Goal: Information Seeking & Learning: Learn about a topic

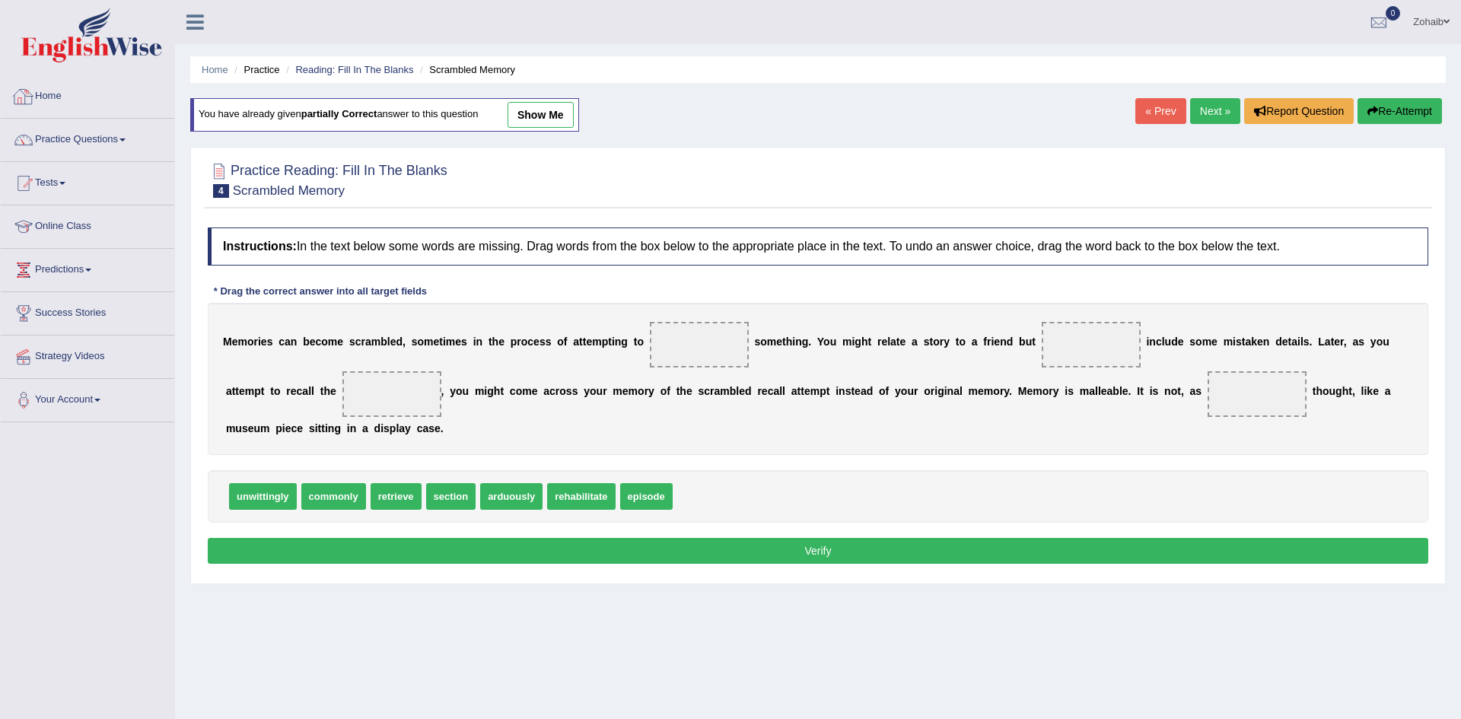
click at [48, 94] on link "Home" at bounding box center [87, 94] width 173 height 38
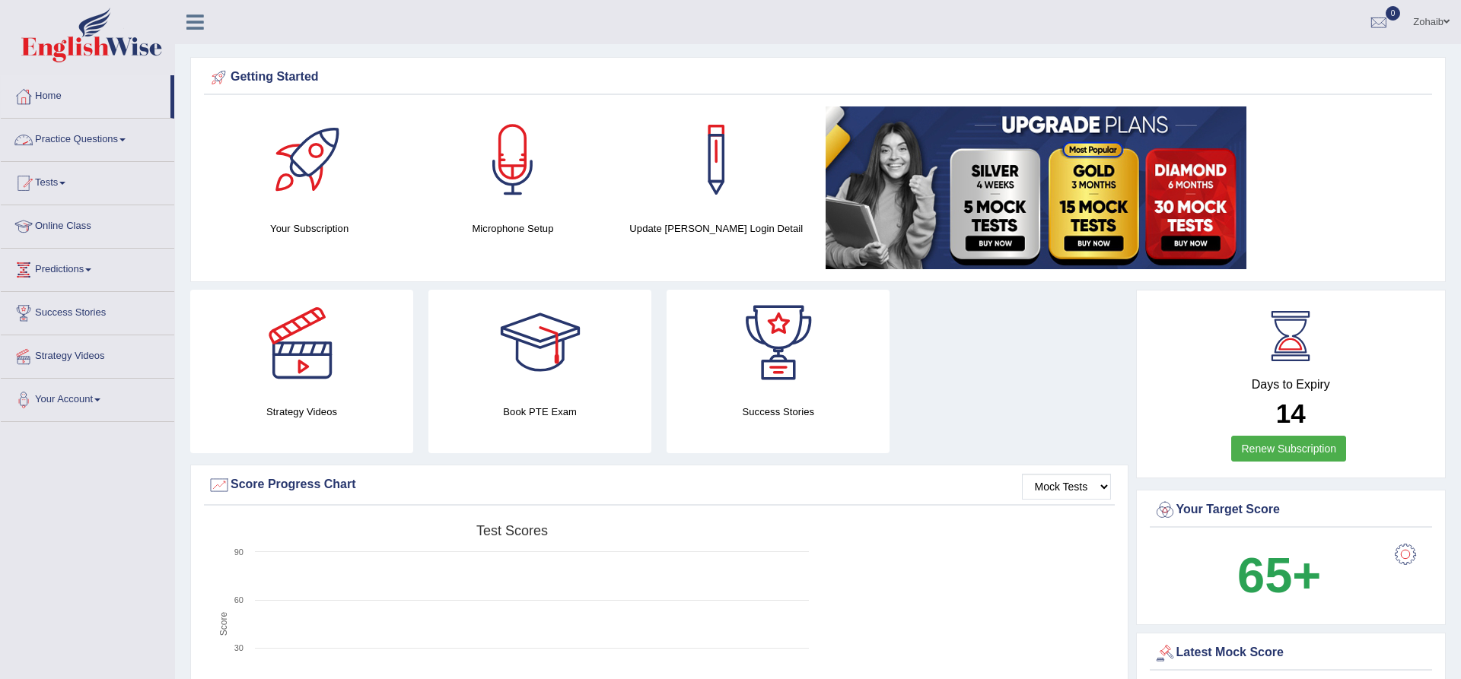
click at [78, 135] on link "Practice Questions" at bounding box center [87, 138] width 173 height 38
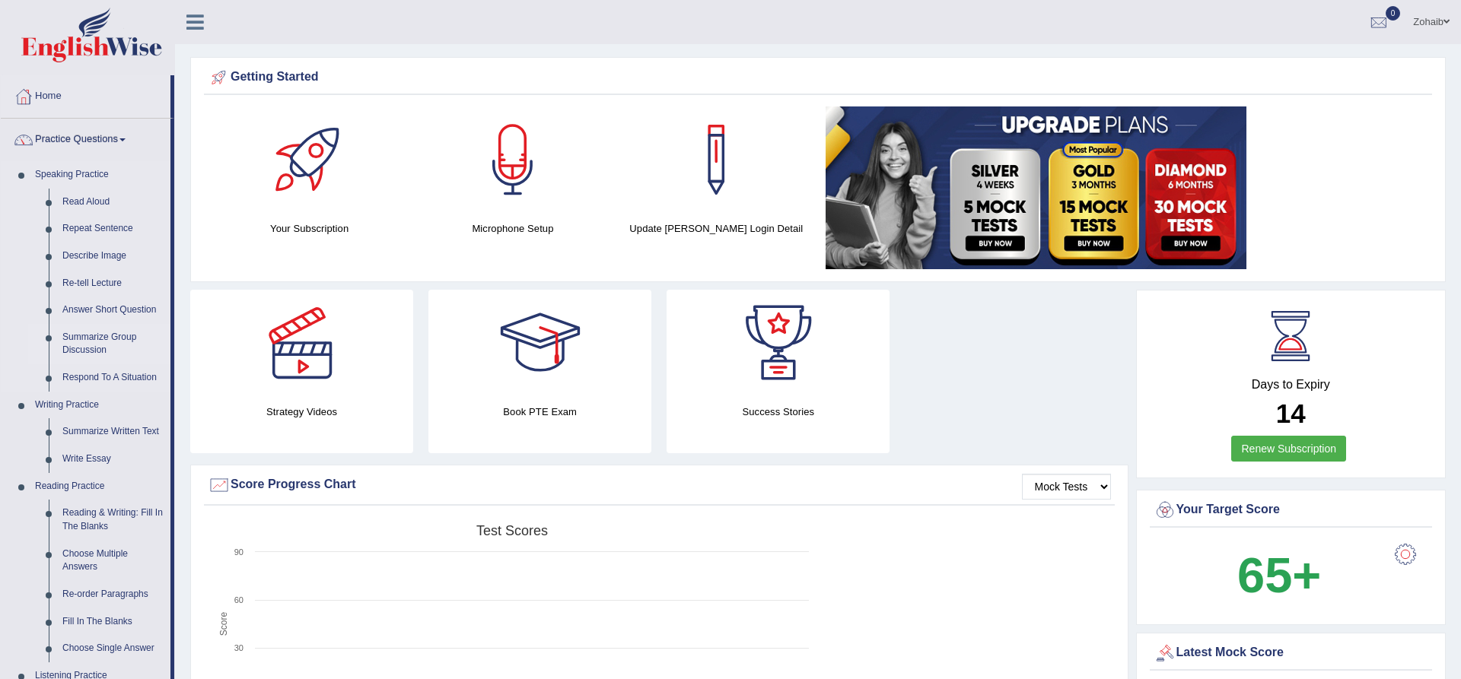
click at [110, 346] on link "Summarize Group Discussion" at bounding box center [113, 344] width 115 height 40
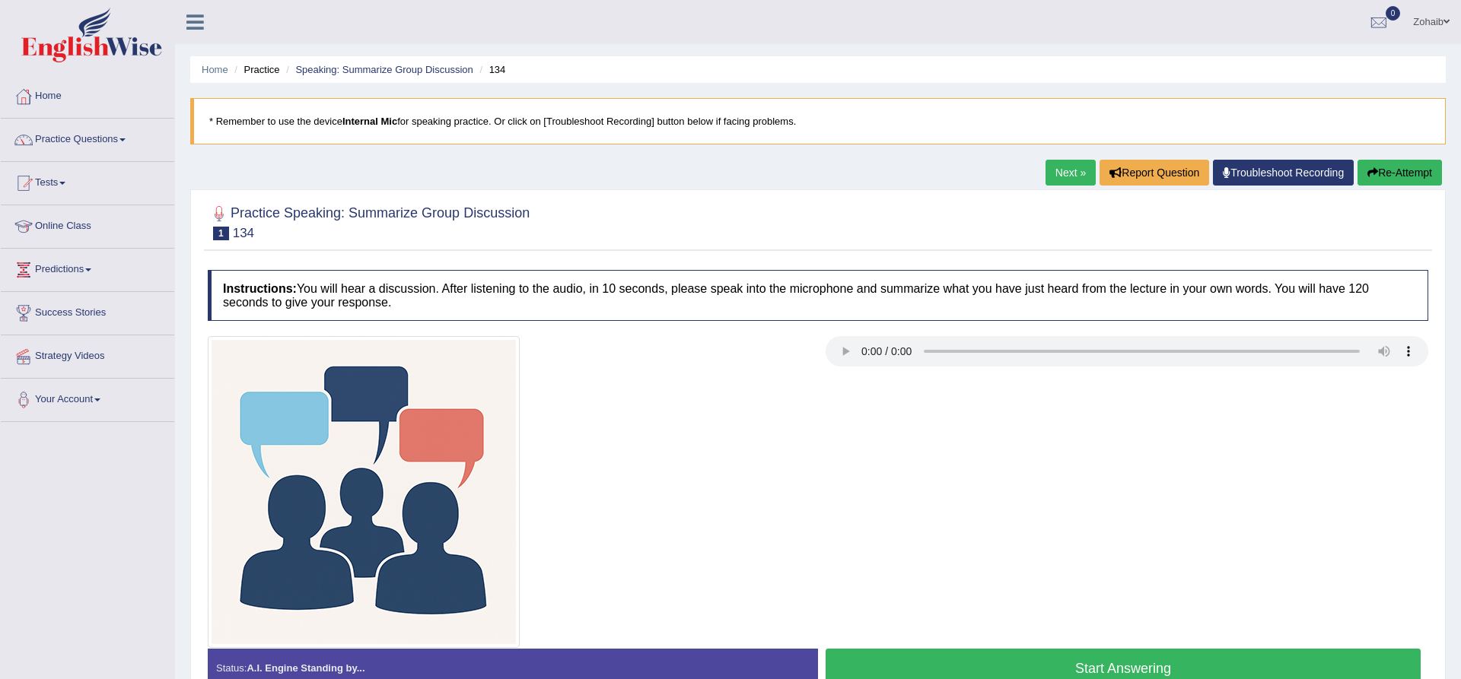
scroll to position [119, 0]
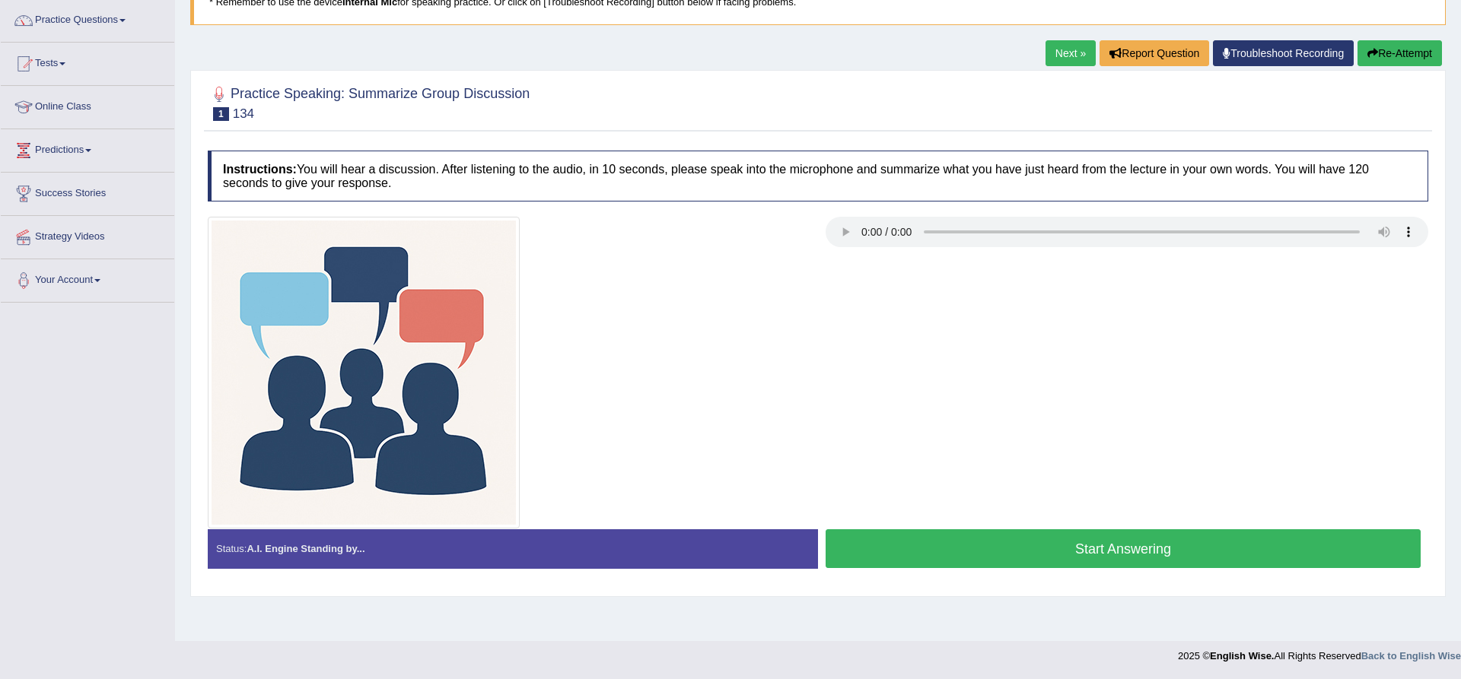
click at [1111, 545] on button "Start Answering" at bounding box center [1122, 549] width 595 height 39
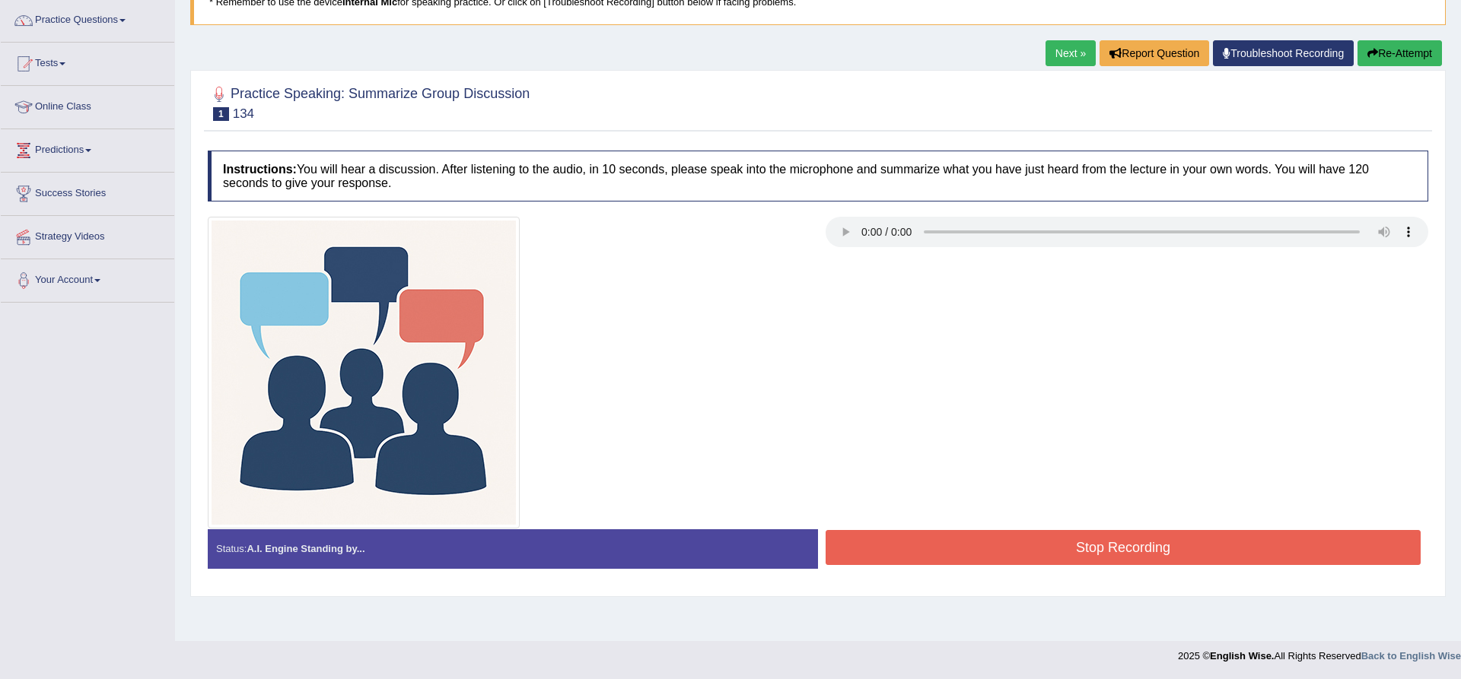
click at [1111, 545] on button "Stop Recording" at bounding box center [1122, 547] width 595 height 35
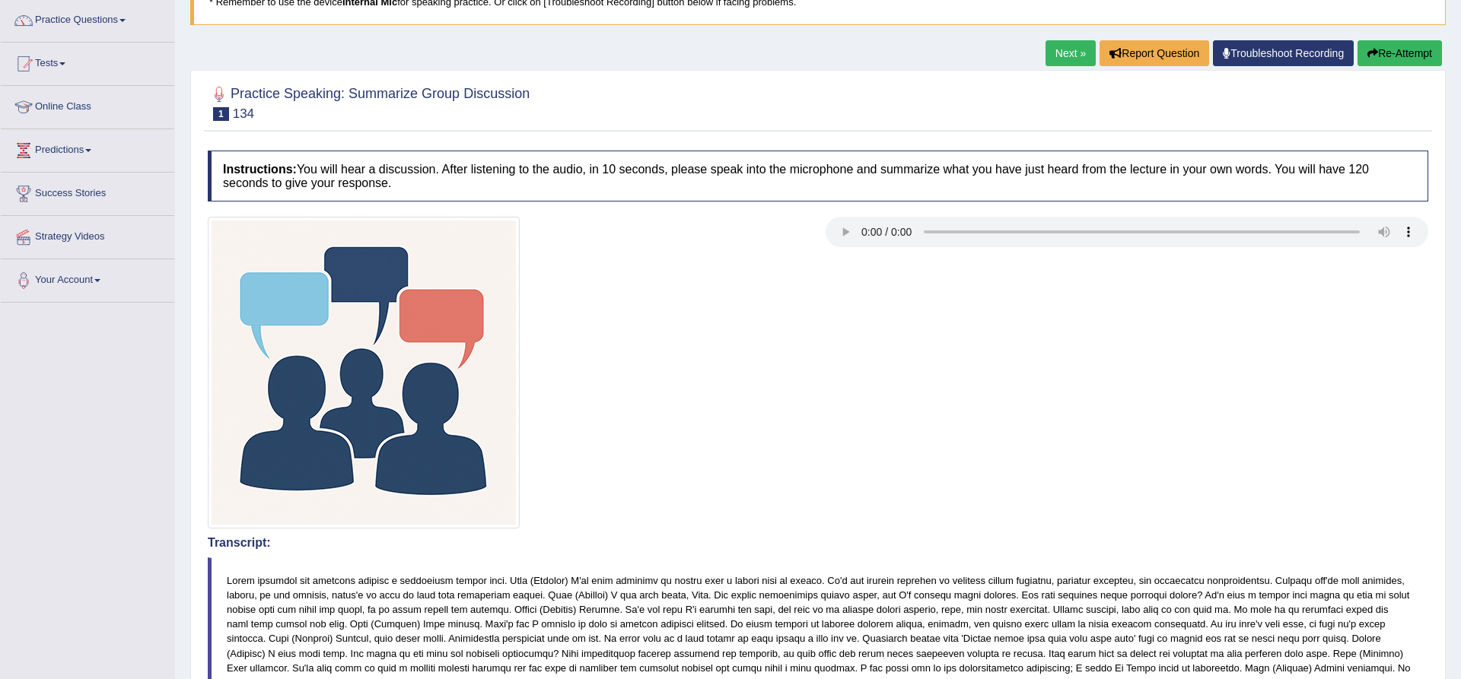
click at [1394, 42] on button "Re-Attempt" at bounding box center [1399, 53] width 84 height 26
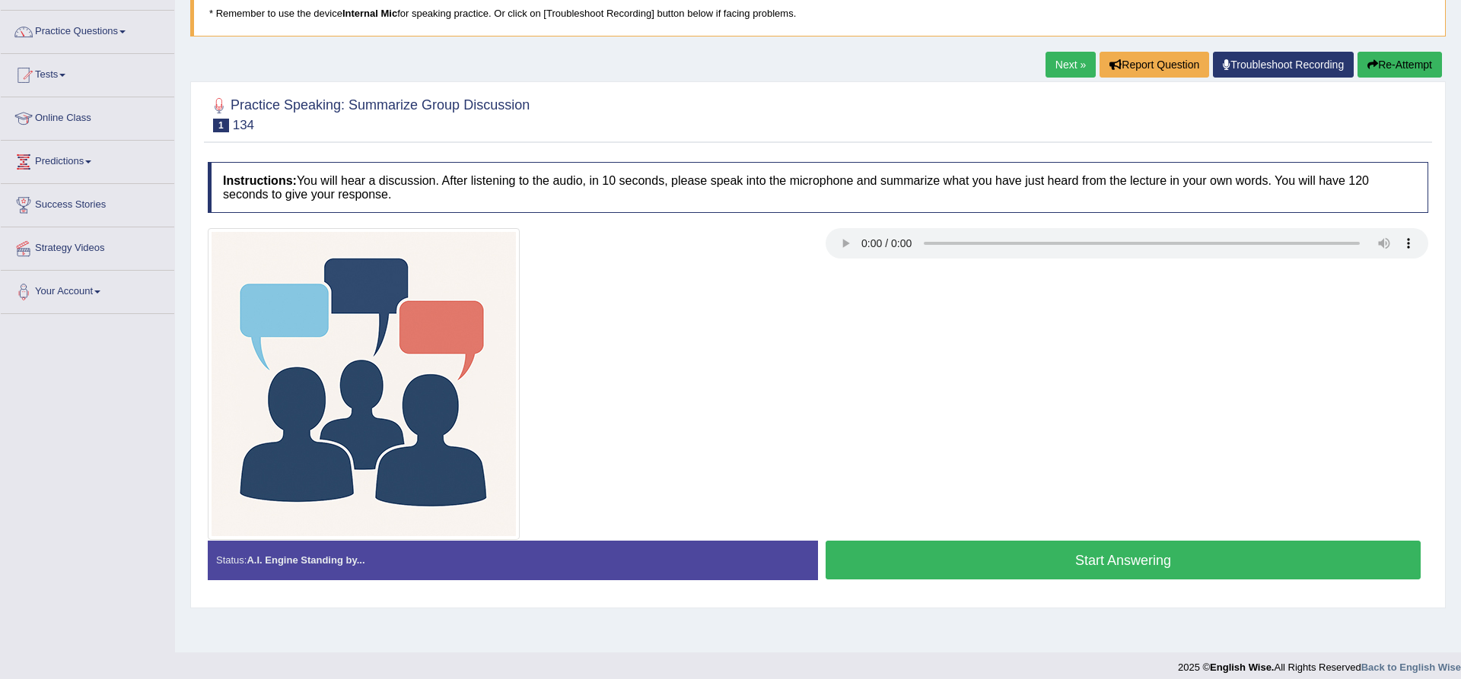
scroll to position [119, 0]
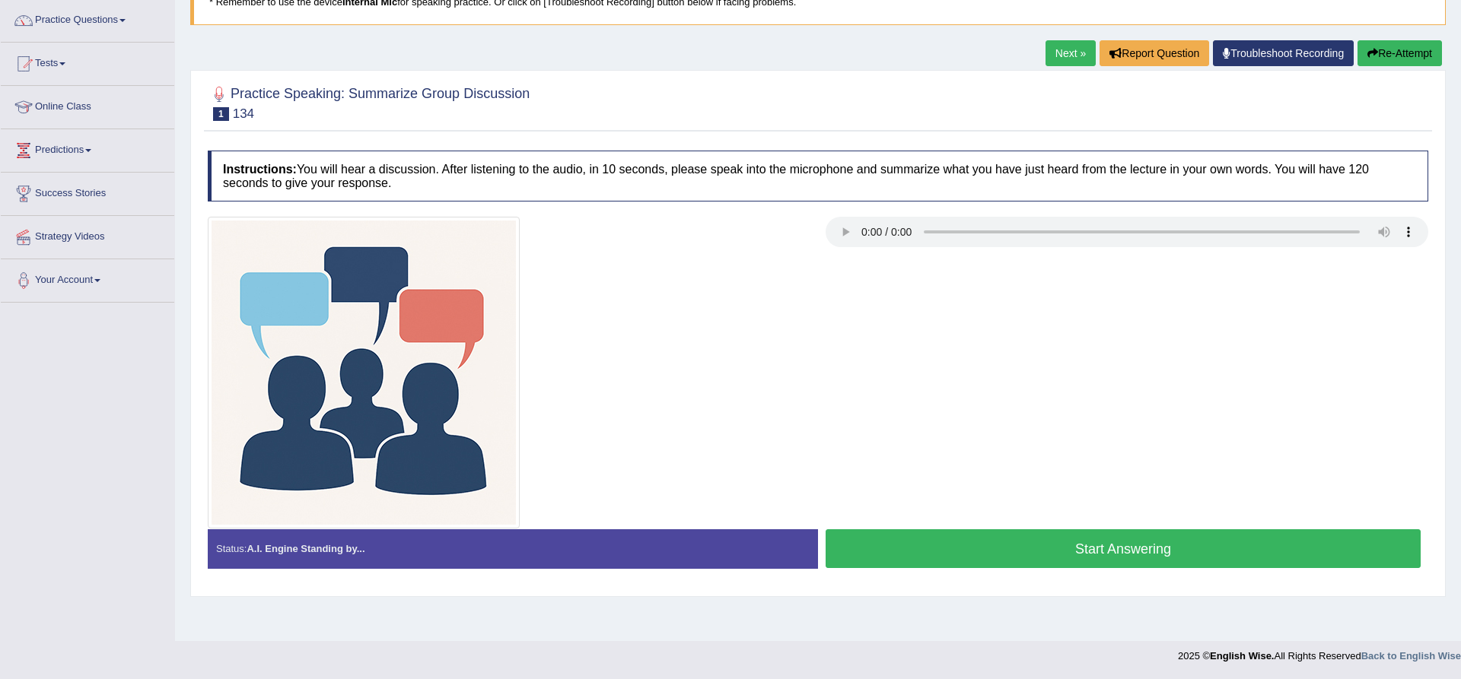
click at [1101, 558] on button "Start Answering" at bounding box center [1122, 549] width 595 height 39
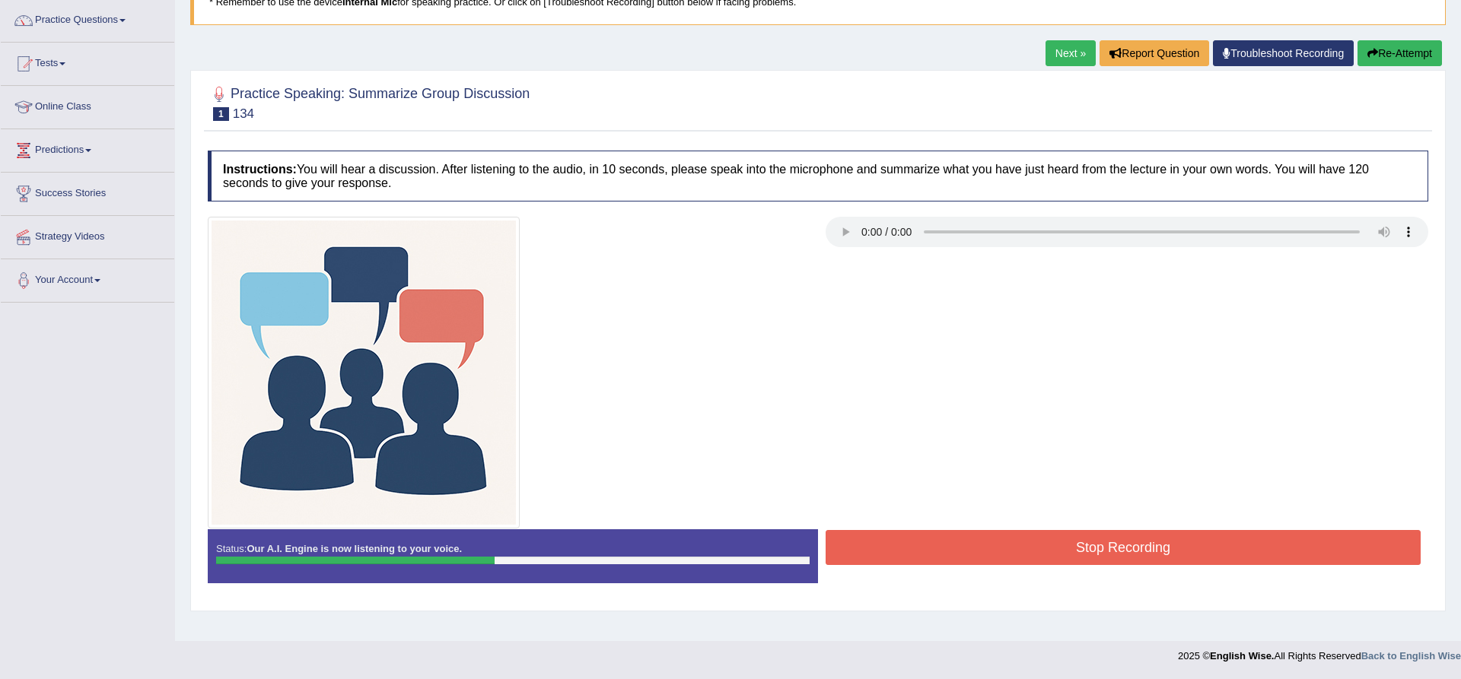
click at [1099, 551] on button "Stop Recording" at bounding box center [1122, 547] width 595 height 35
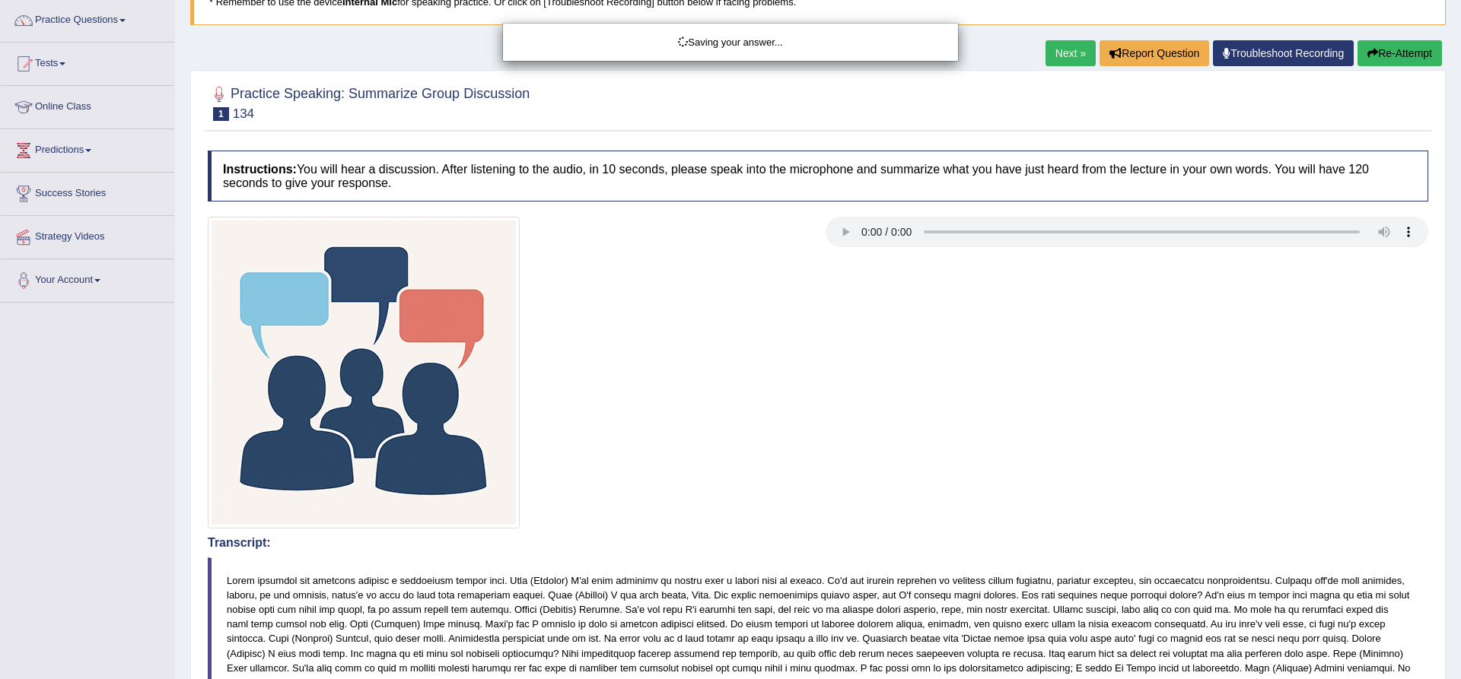
click at [848, 116] on div "Saving your answer..." at bounding box center [730, 339] width 1461 height 679
click at [736, 97] on div "Saving your answer..." at bounding box center [730, 339] width 1461 height 679
click at [49, 554] on div "Saving your answer..." at bounding box center [730, 339] width 1461 height 679
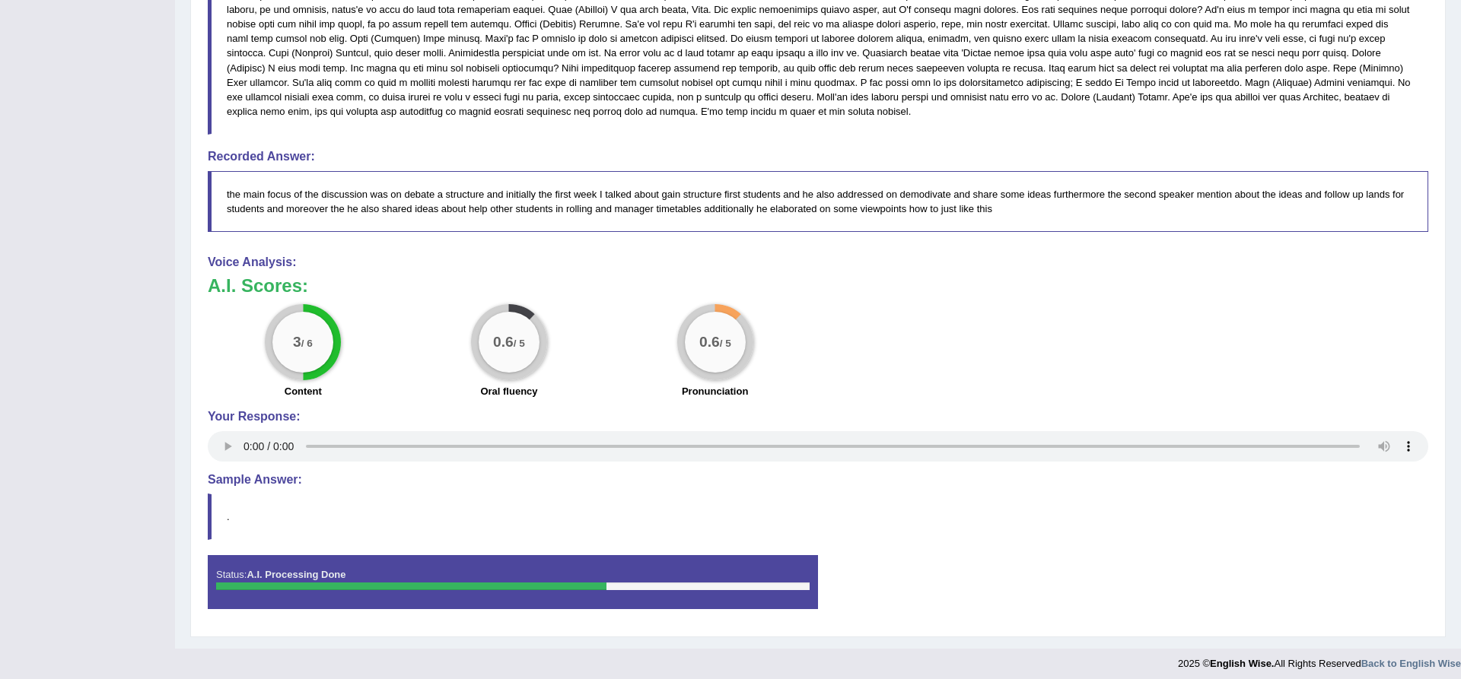
scroll to position [714, 0]
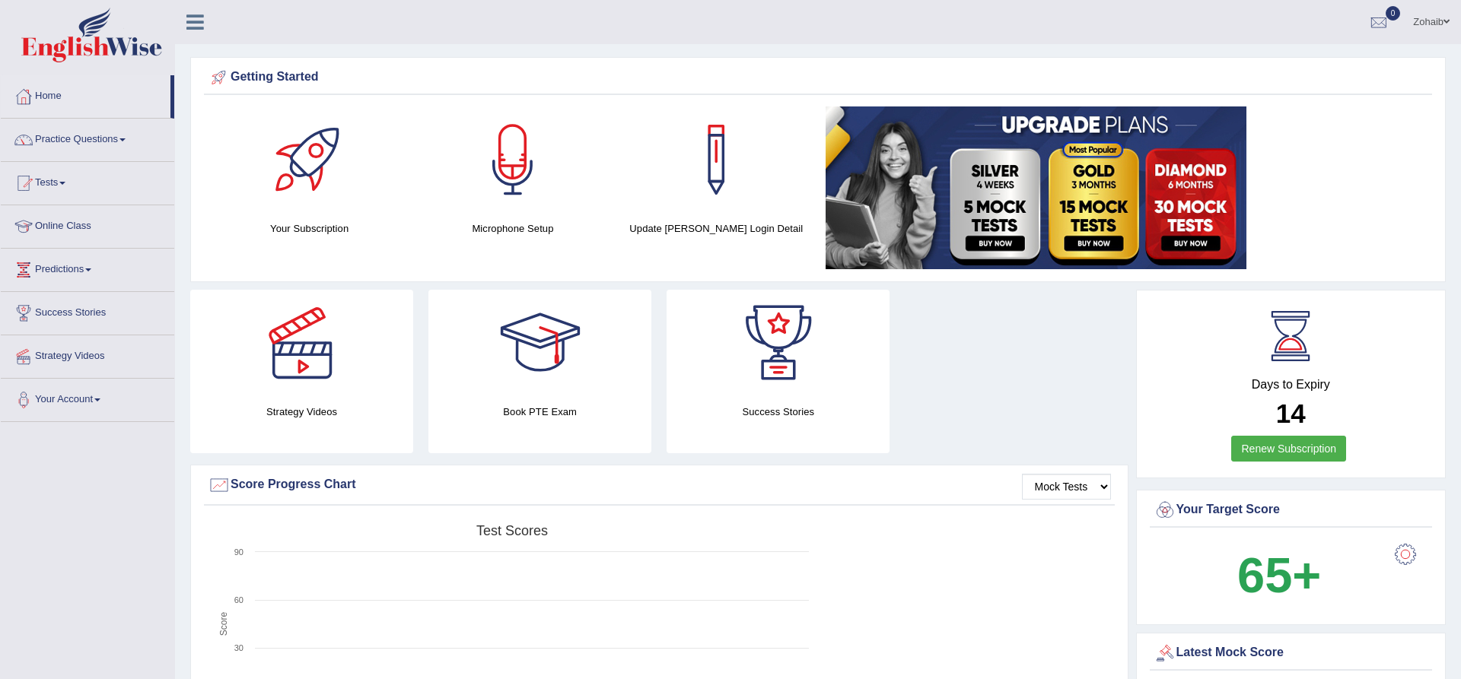
click at [509, 158] on div at bounding box center [513, 160] width 107 height 107
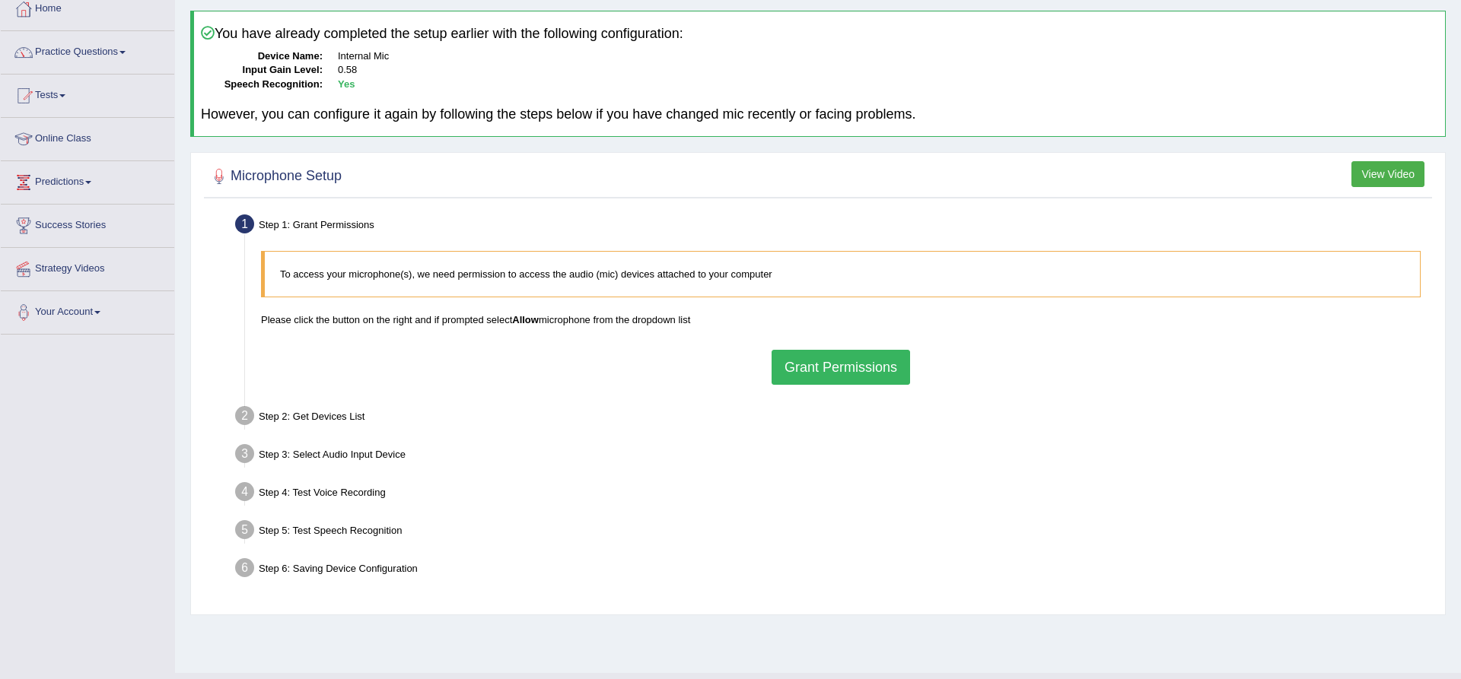
scroll to position [119, 0]
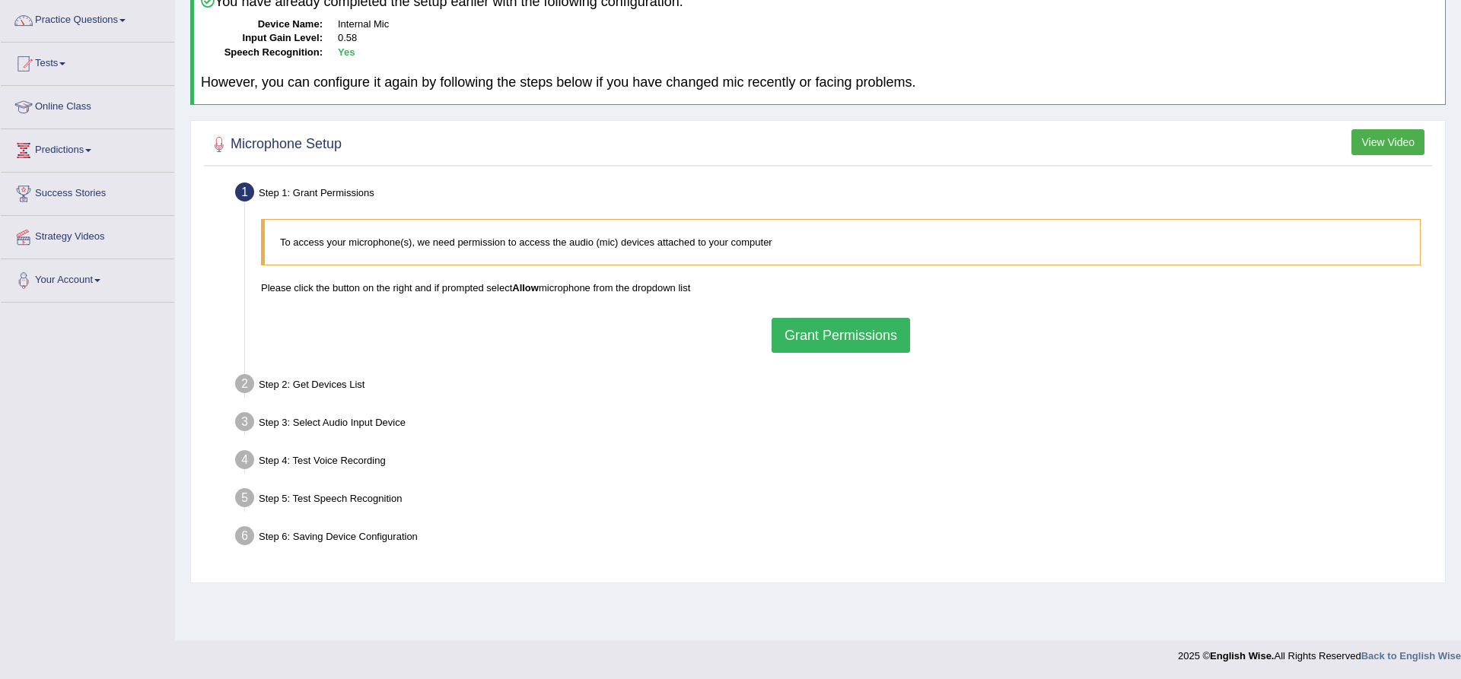
click at [817, 331] on button "Grant Permissions" at bounding box center [840, 335] width 138 height 35
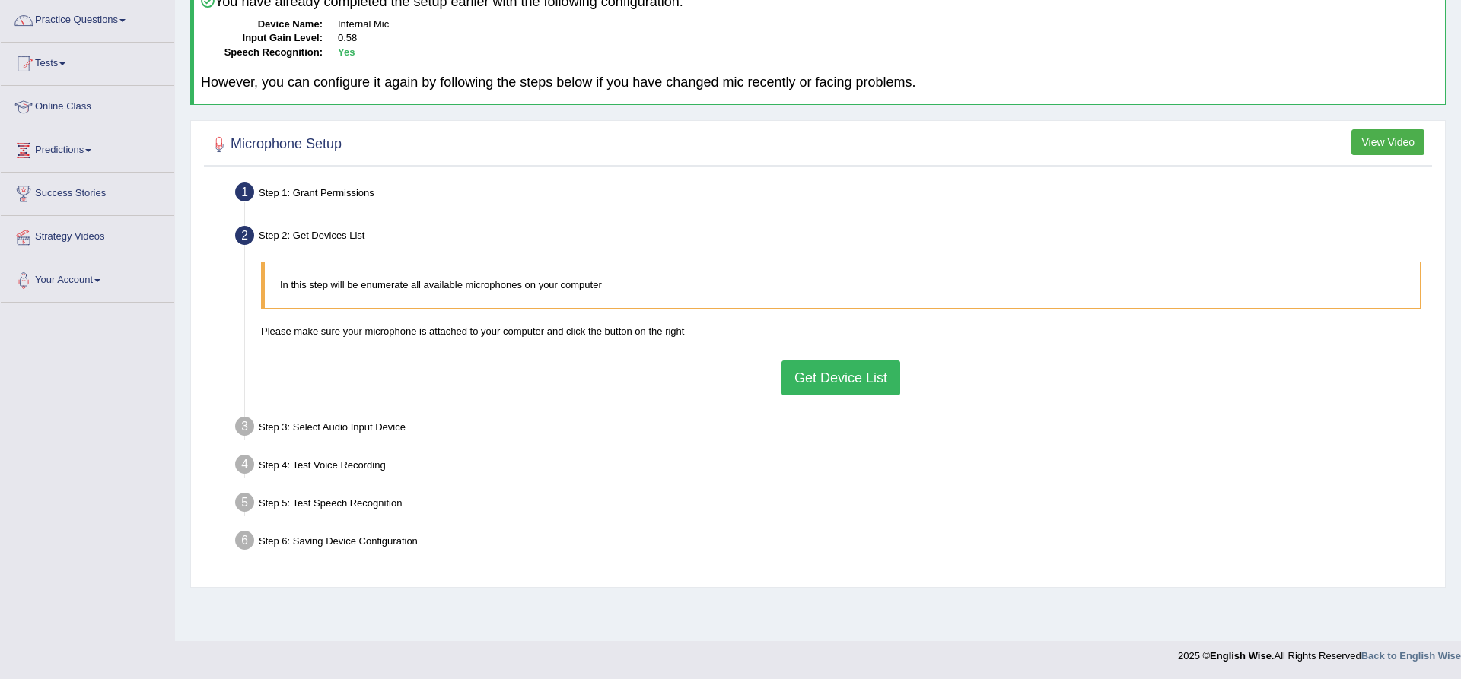
click at [838, 380] on button "Get Device List" at bounding box center [840, 378] width 119 height 35
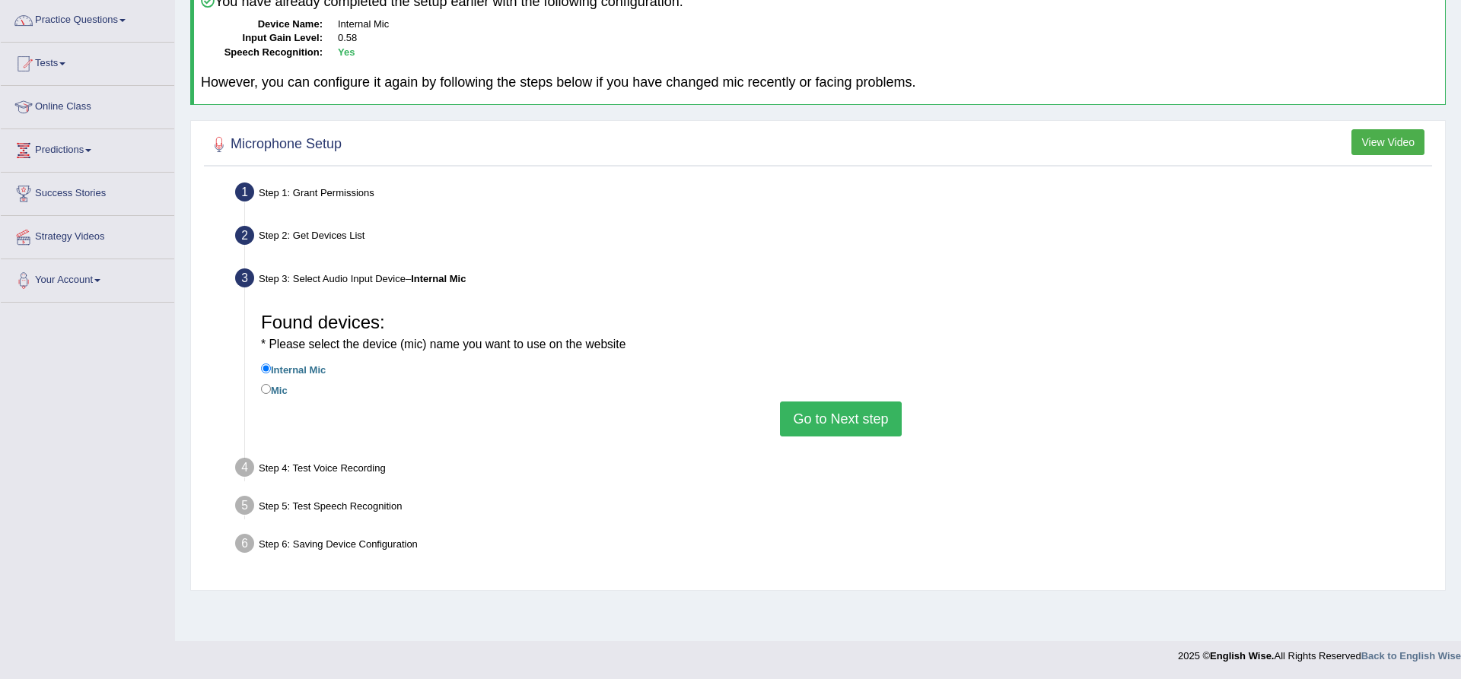
click at [842, 412] on button "Go to Next step" at bounding box center [840, 419] width 121 height 35
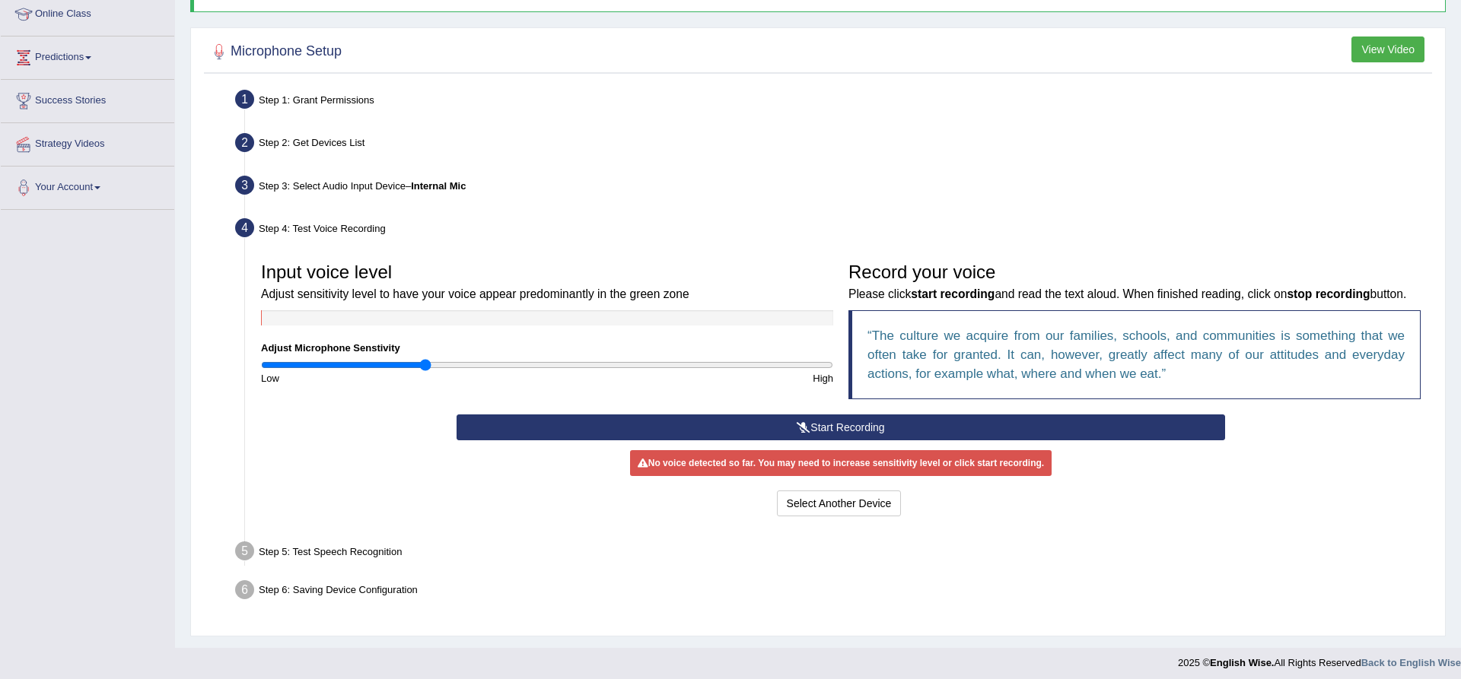
scroll to position [218, 0]
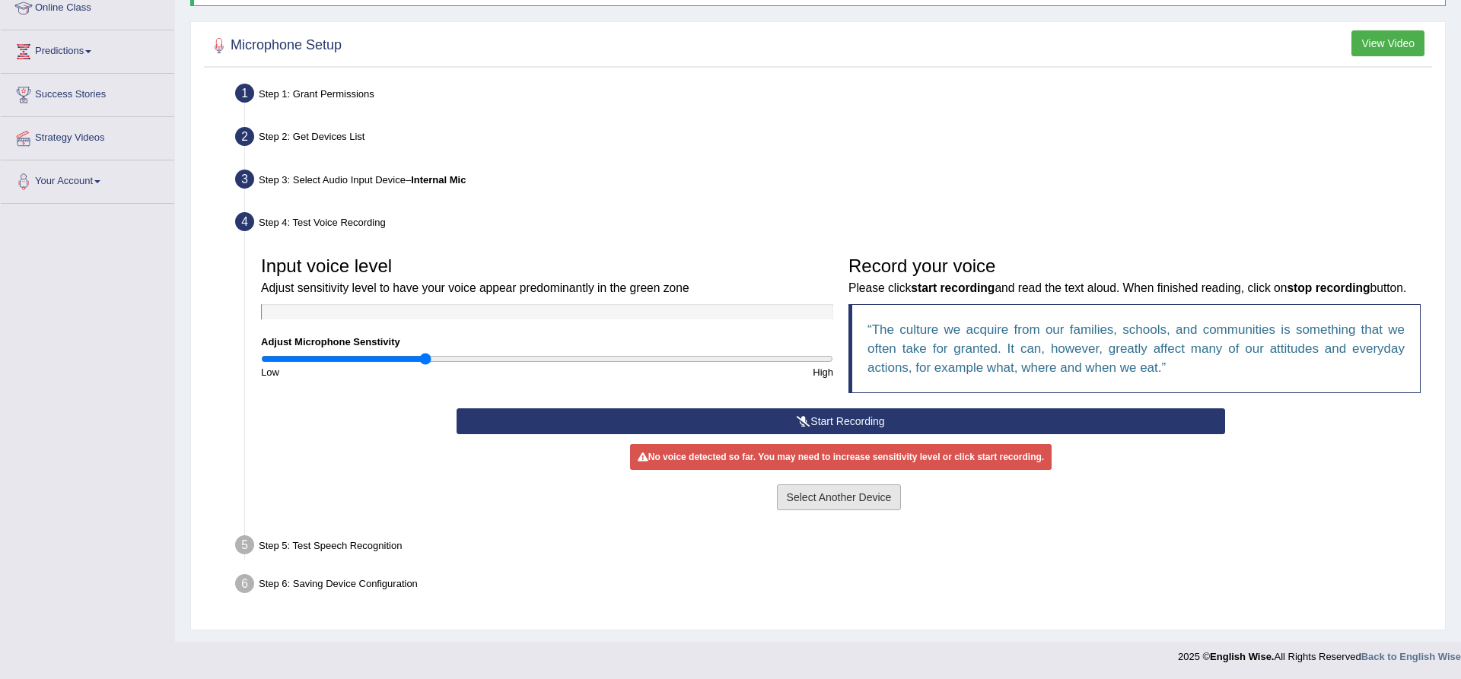
click at [841, 498] on button "Select Another Device" at bounding box center [839, 498] width 125 height 26
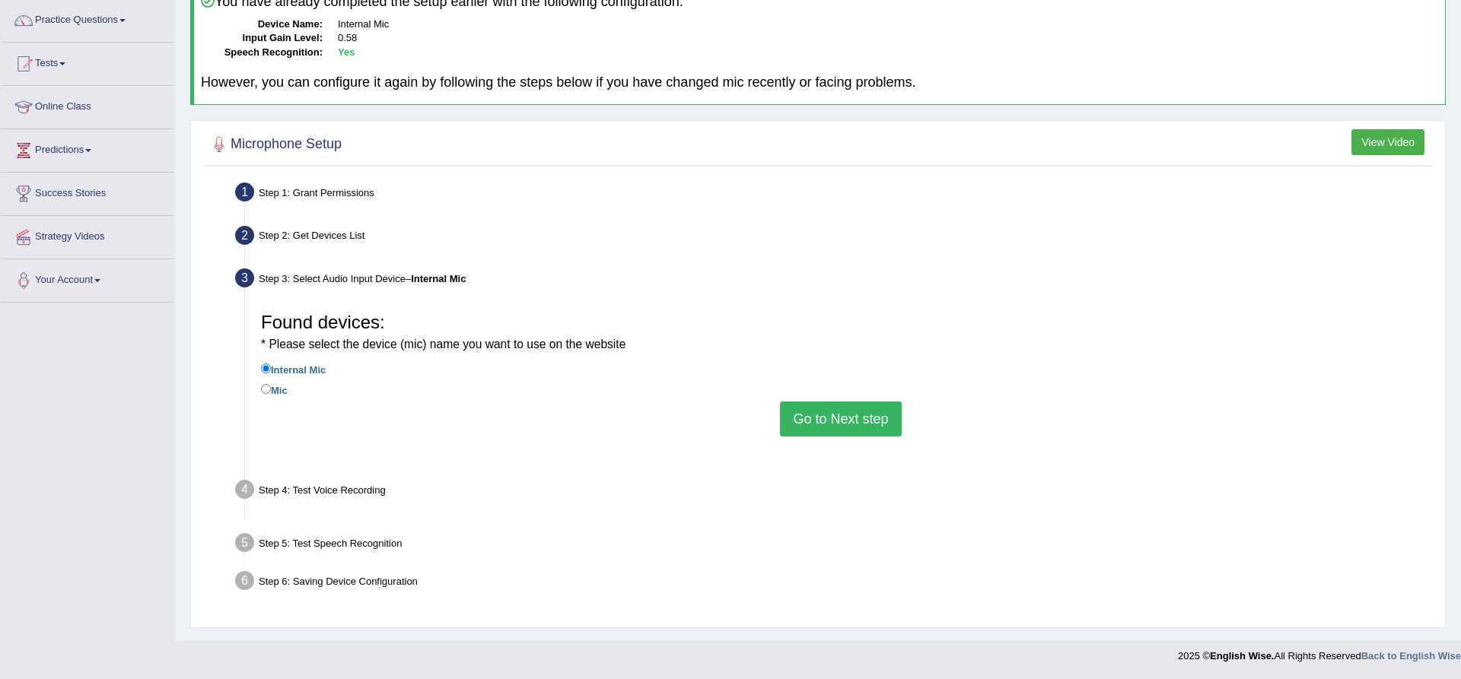
scroll to position [119, 0]
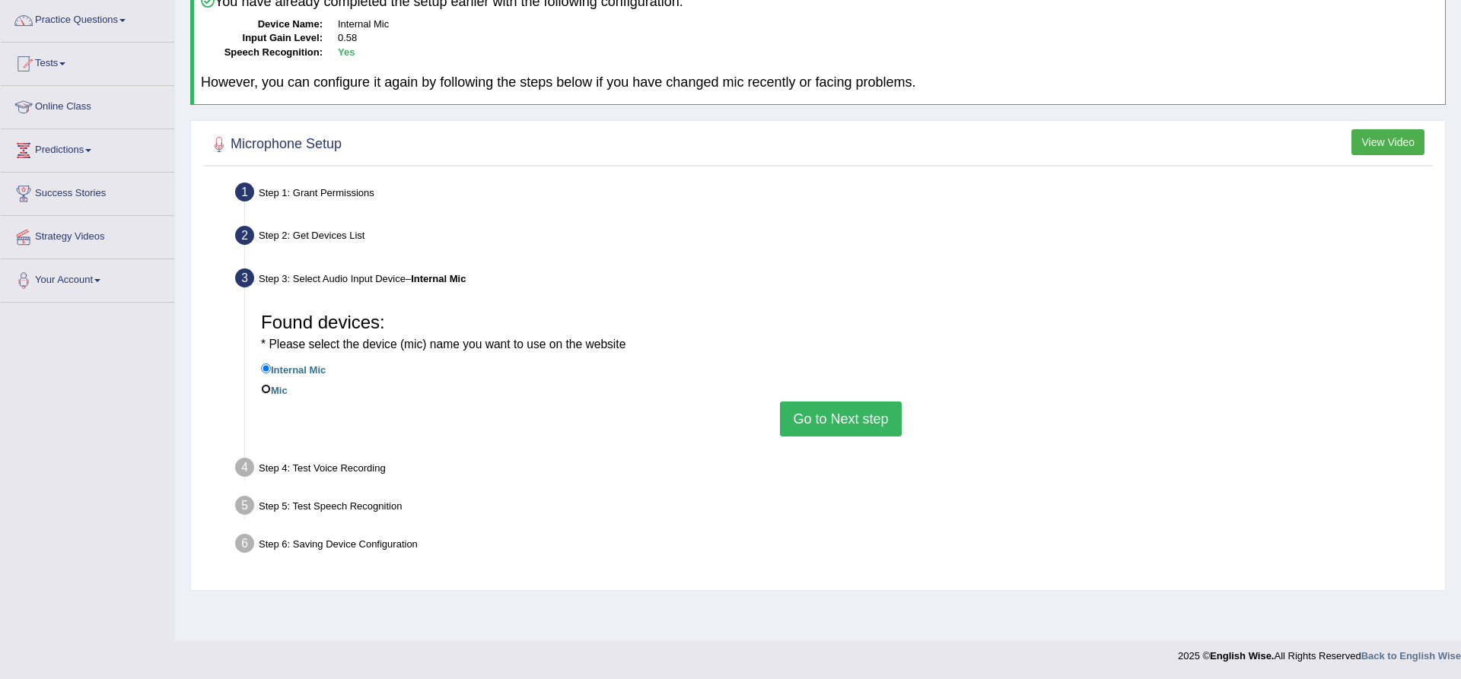
click at [269, 391] on input "Mic" at bounding box center [266, 389] width 10 height 10
radio input "true"
click at [822, 411] on button "Go to Next step" at bounding box center [840, 419] width 121 height 35
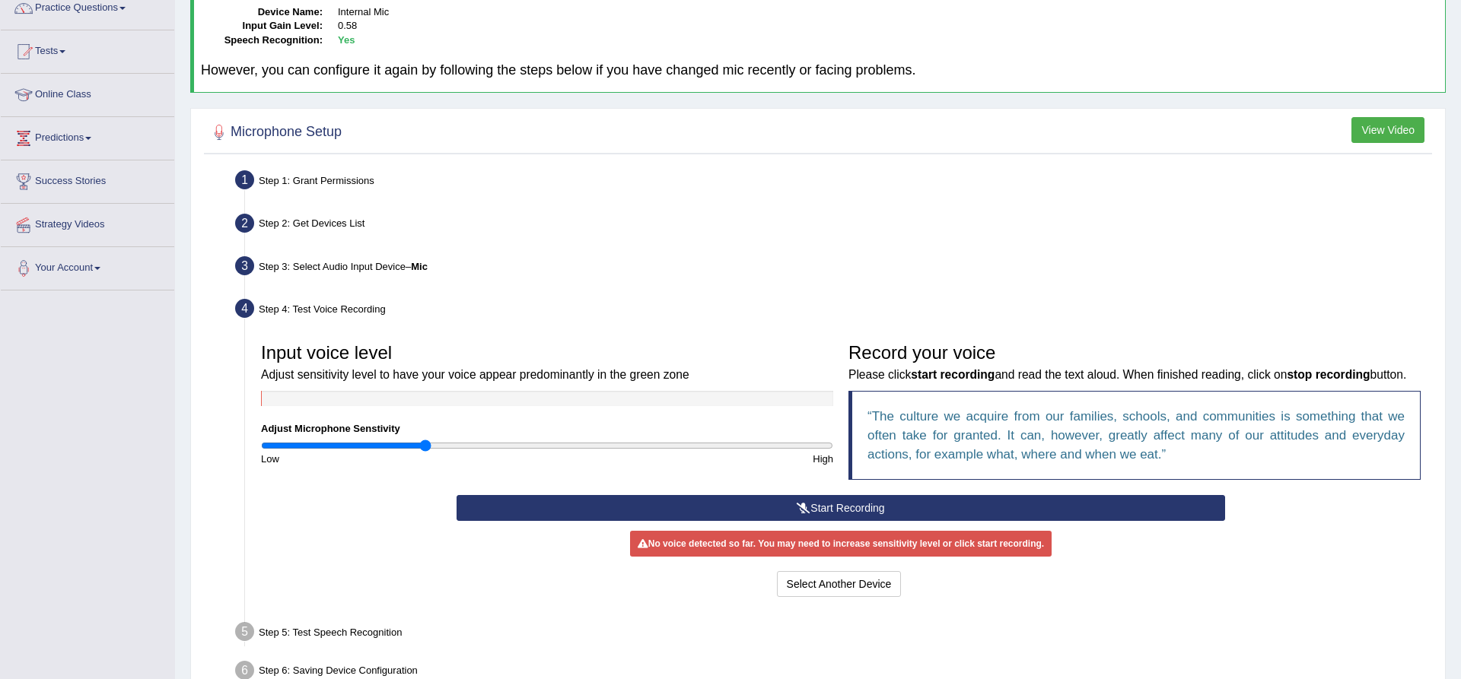
scroll to position [173, 0]
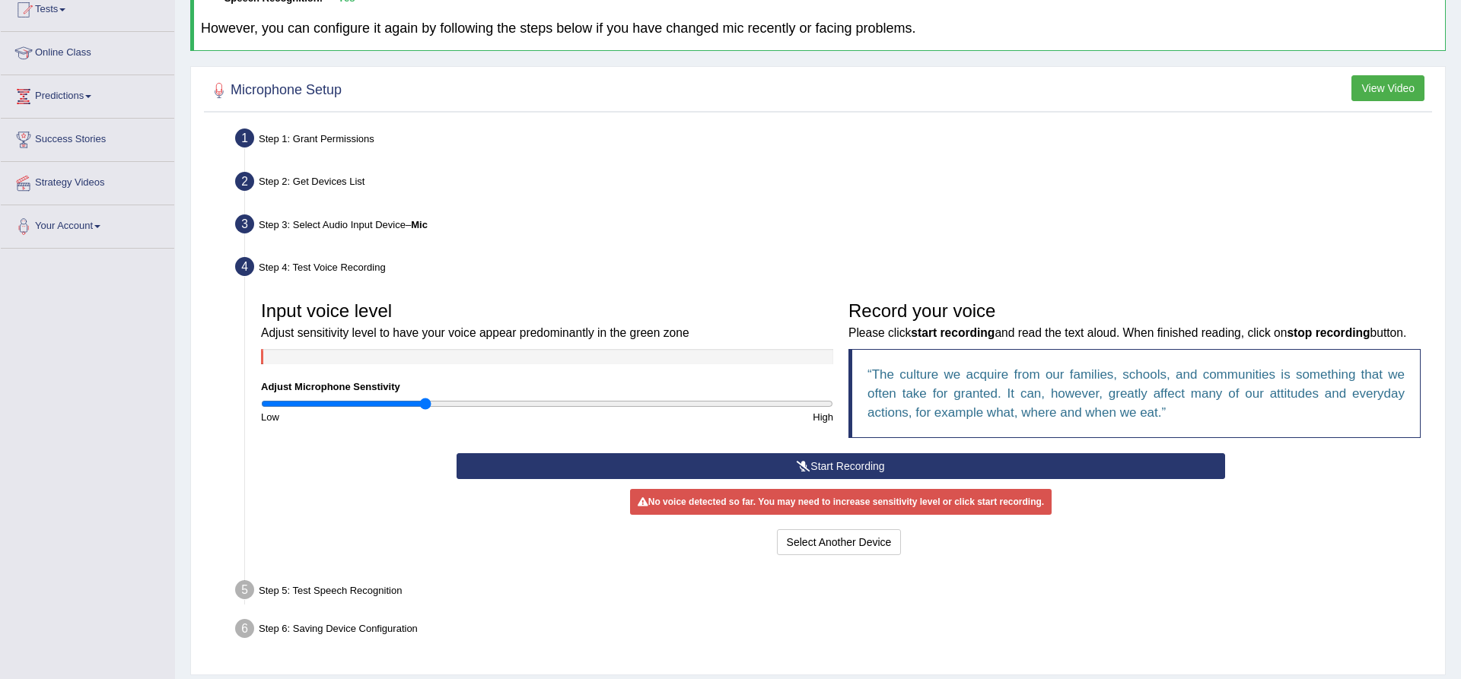
click at [809, 458] on button "Start Recording" at bounding box center [840, 466] width 768 height 26
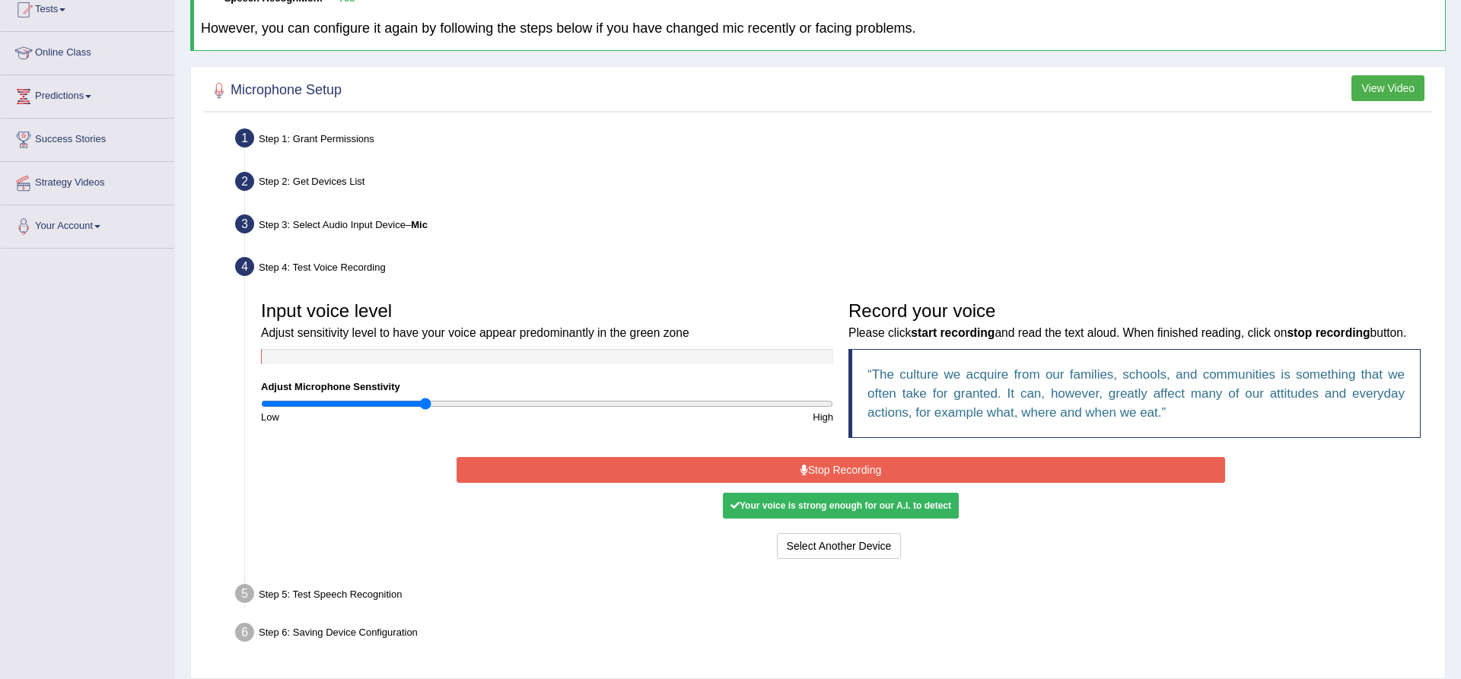
click at [809, 458] on button "Stop Recording" at bounding box center [840, 470] width 768 height 26
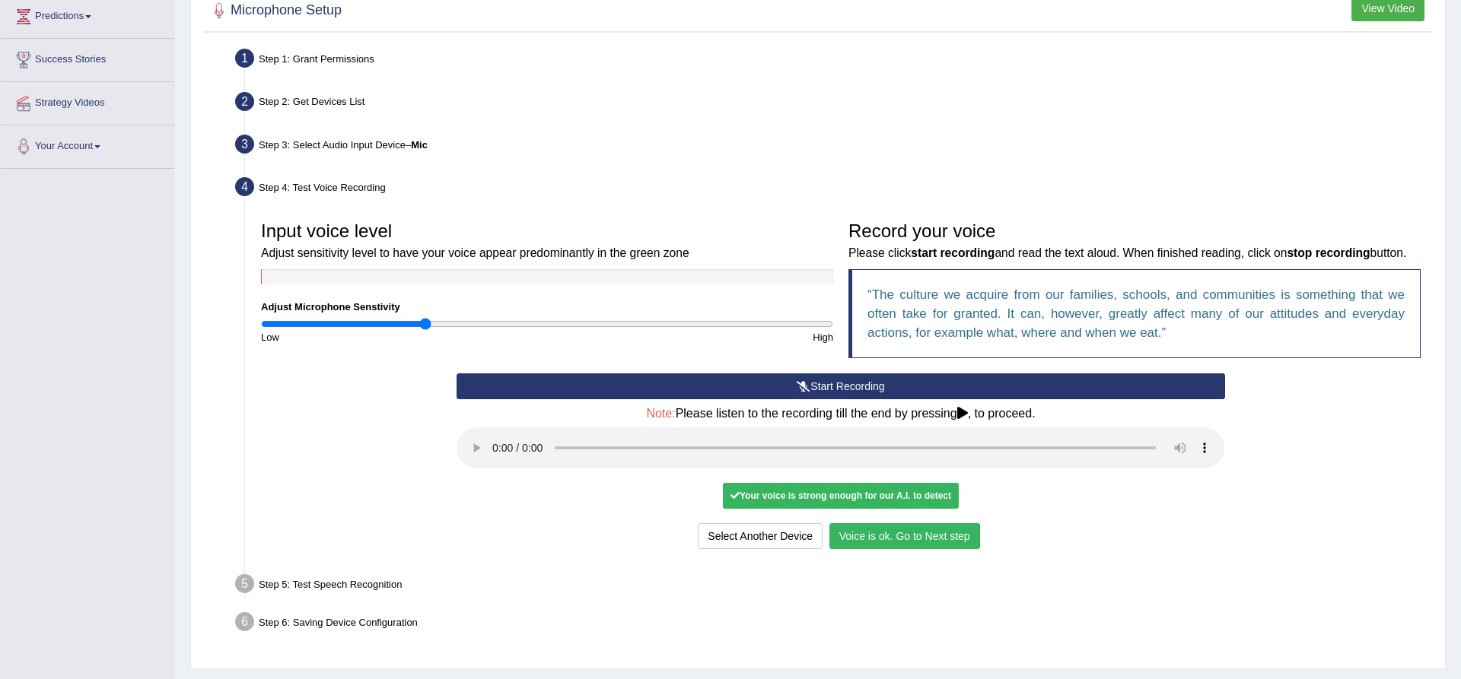
scroll to position [247, 0]
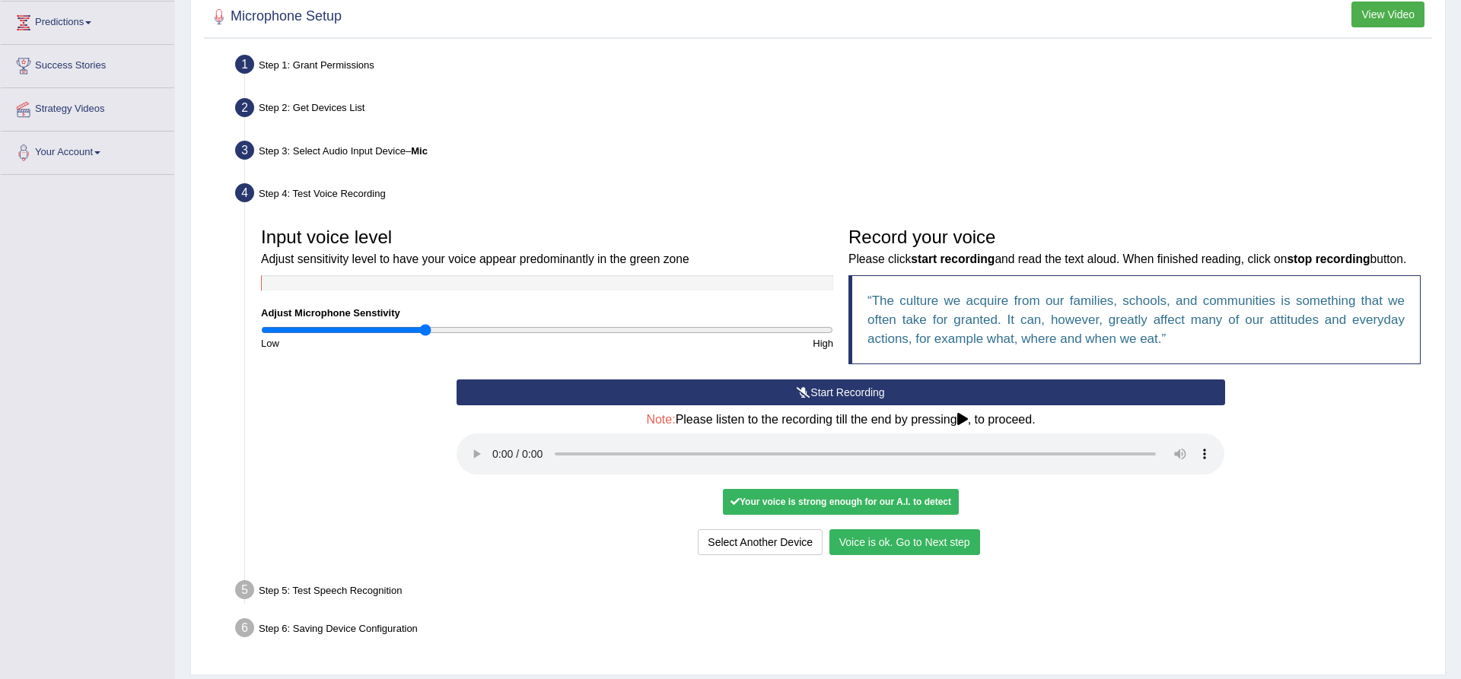
click at [933, 540] on button "Voice is ok. Go to Next step" at bounding box center [904, 543] width 151 height 26
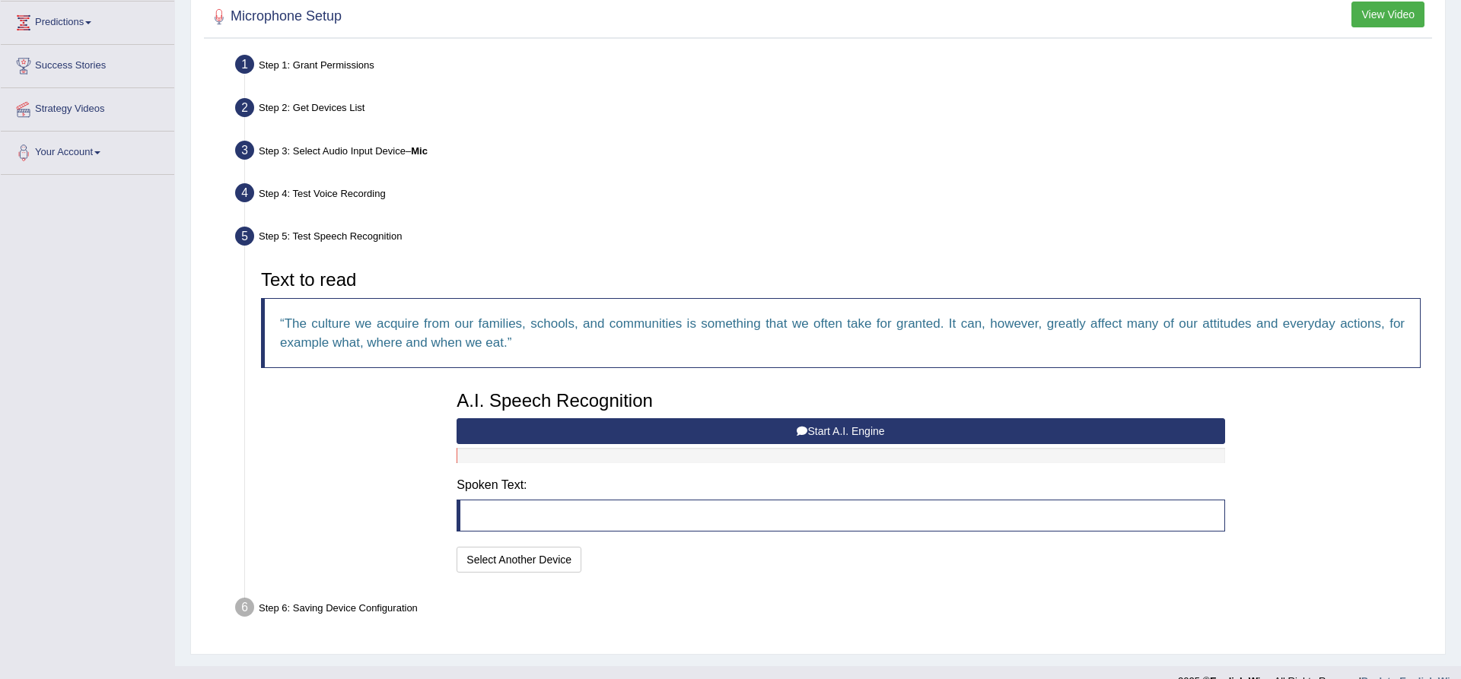
scroll to position [272, 0]
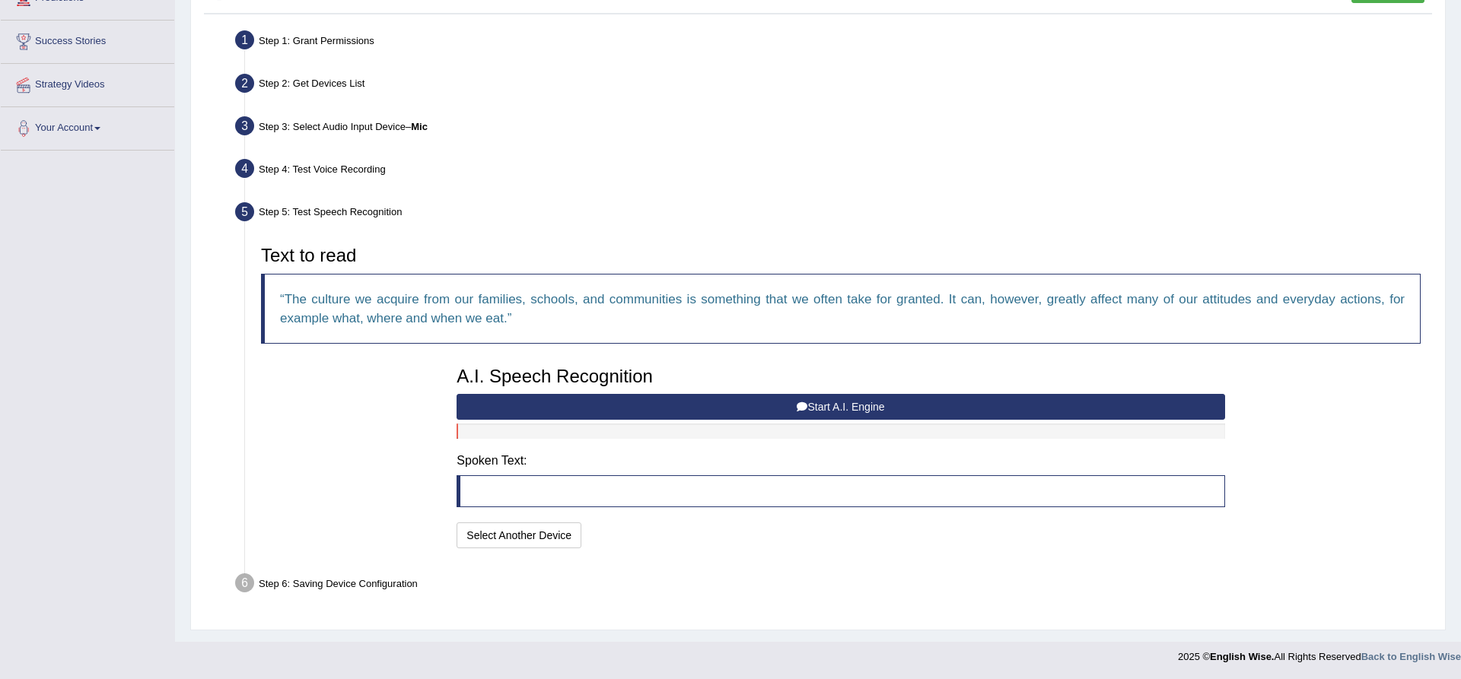
click at [828, 405] on button "Start A.I. Engine" at bounding box center [840, 407] width 768 height 26
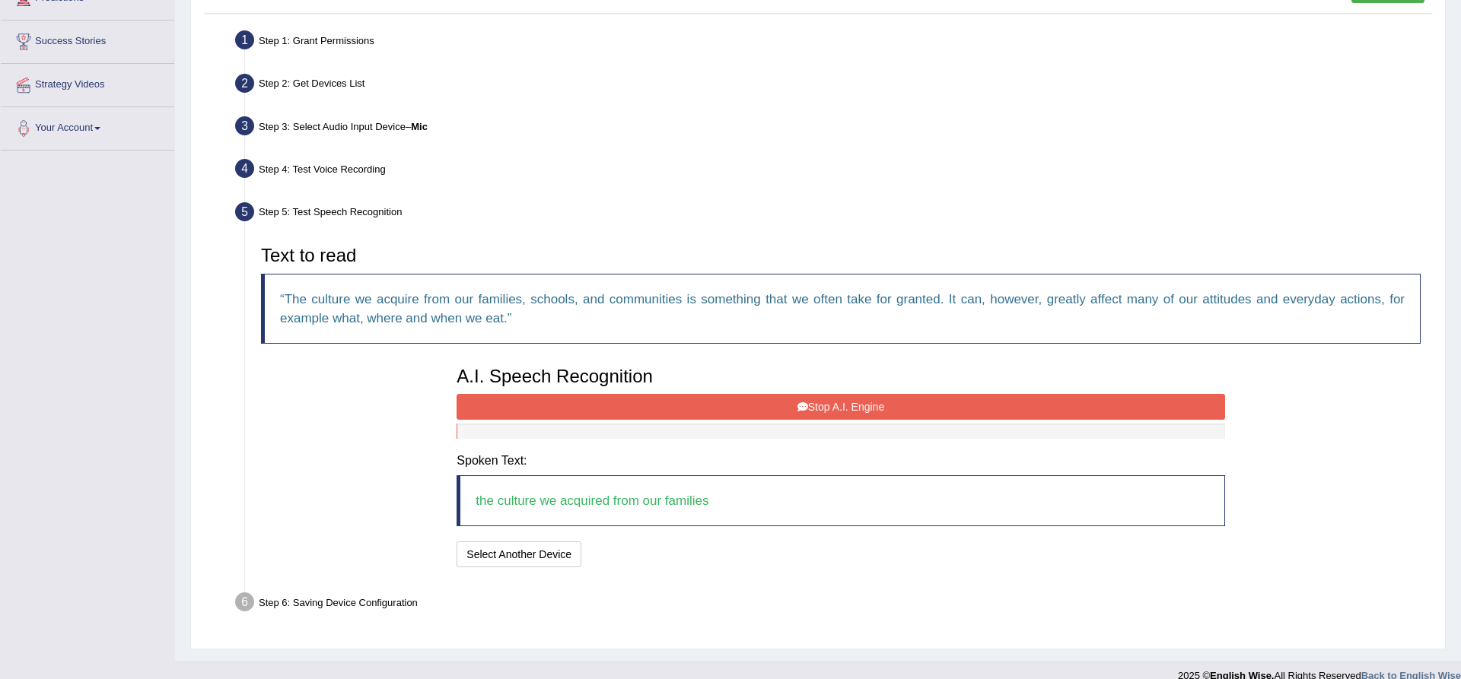
click at [828, 405] on button "Stop A.I. Engine" at bounding box center [840, 407] width 768 height 26
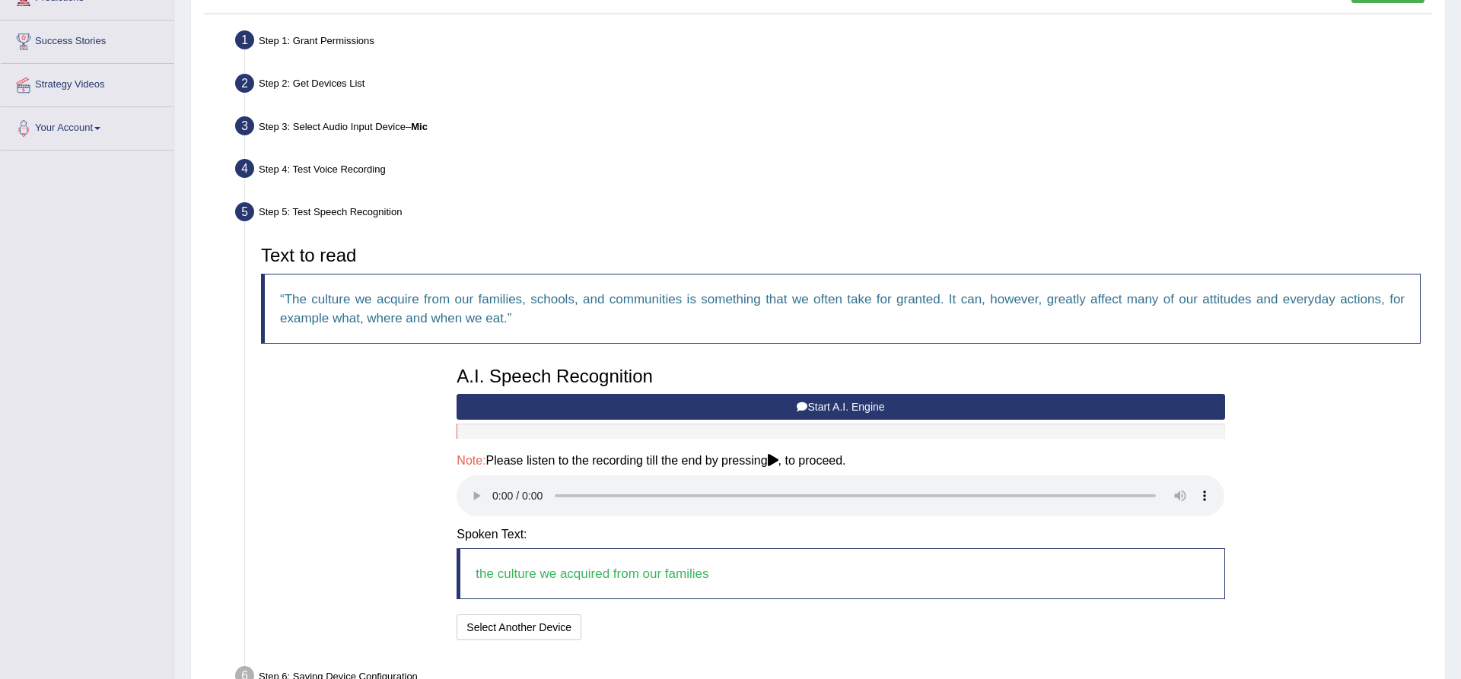
scroll to position [364, 0]
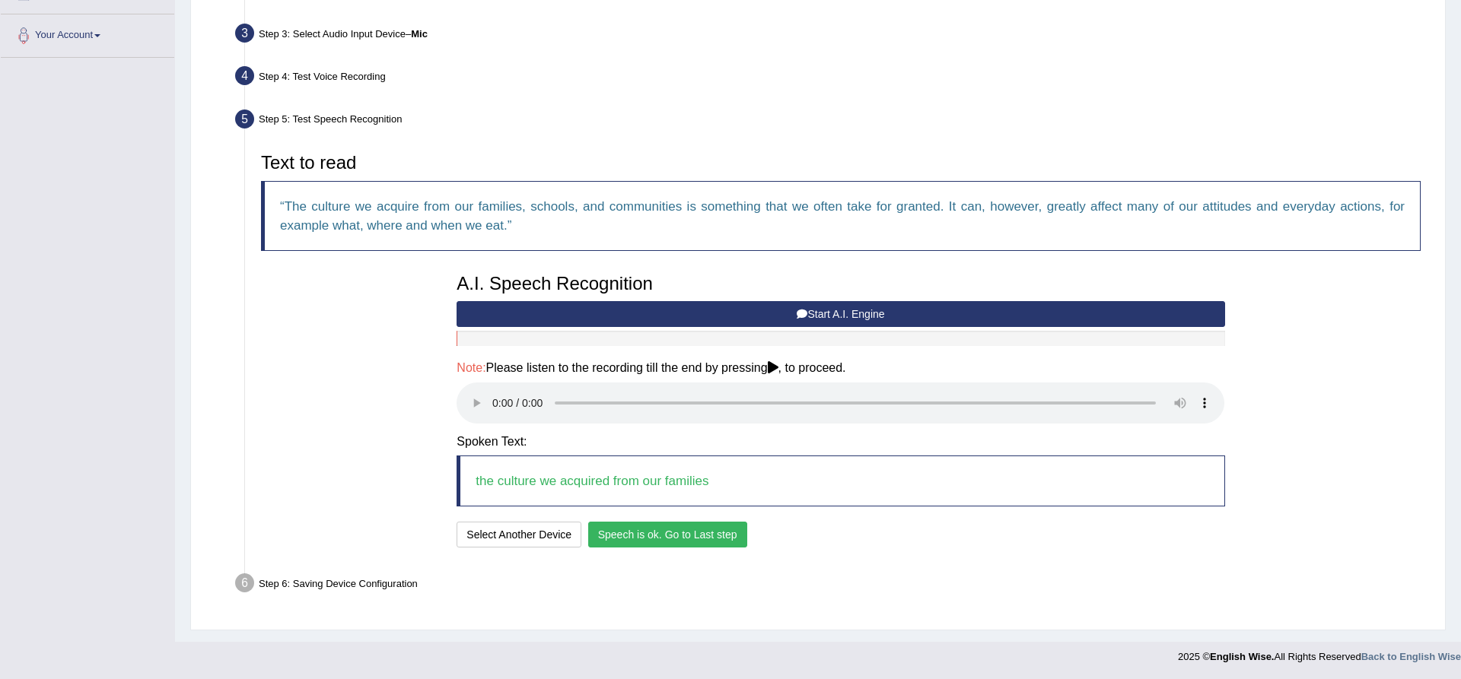
click at [752, 312] on button "Start A.I. Engine" at bounding box center [840, 314] width 768 height 26
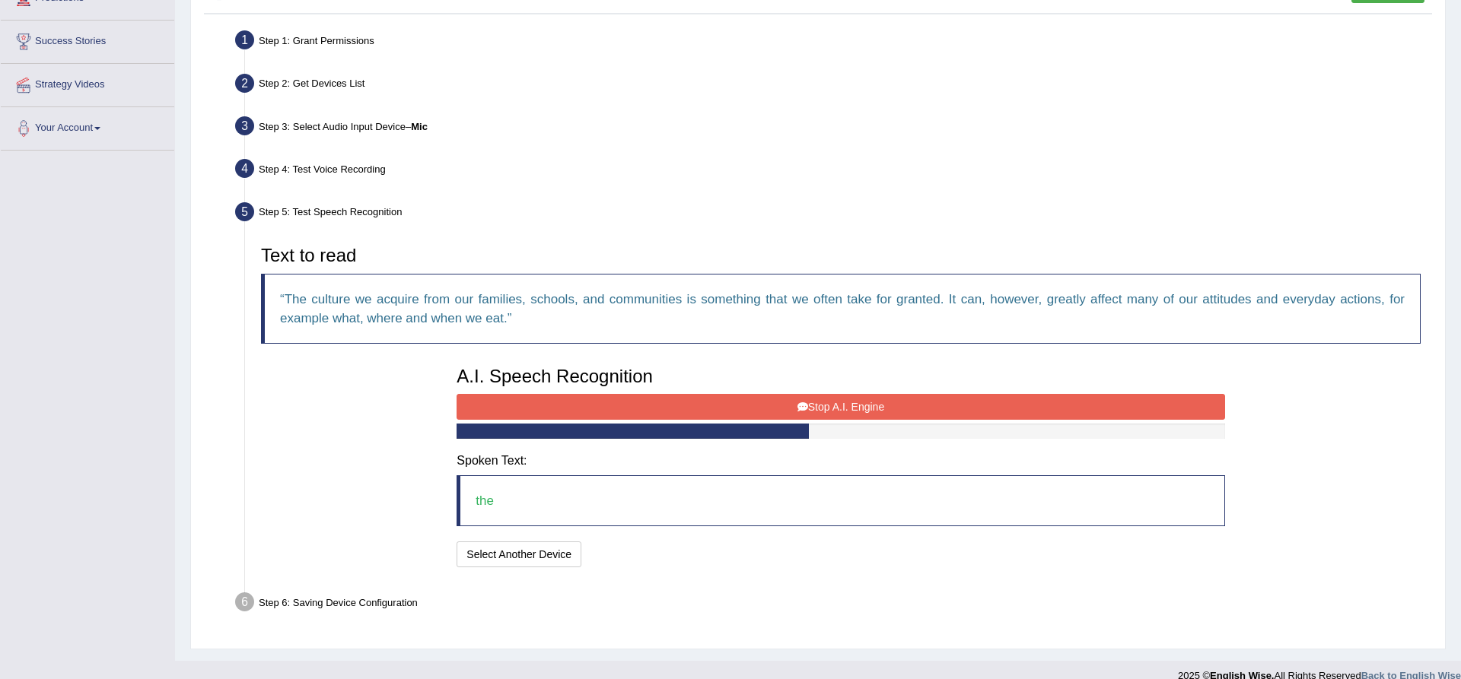
scroll to position [291, 0]
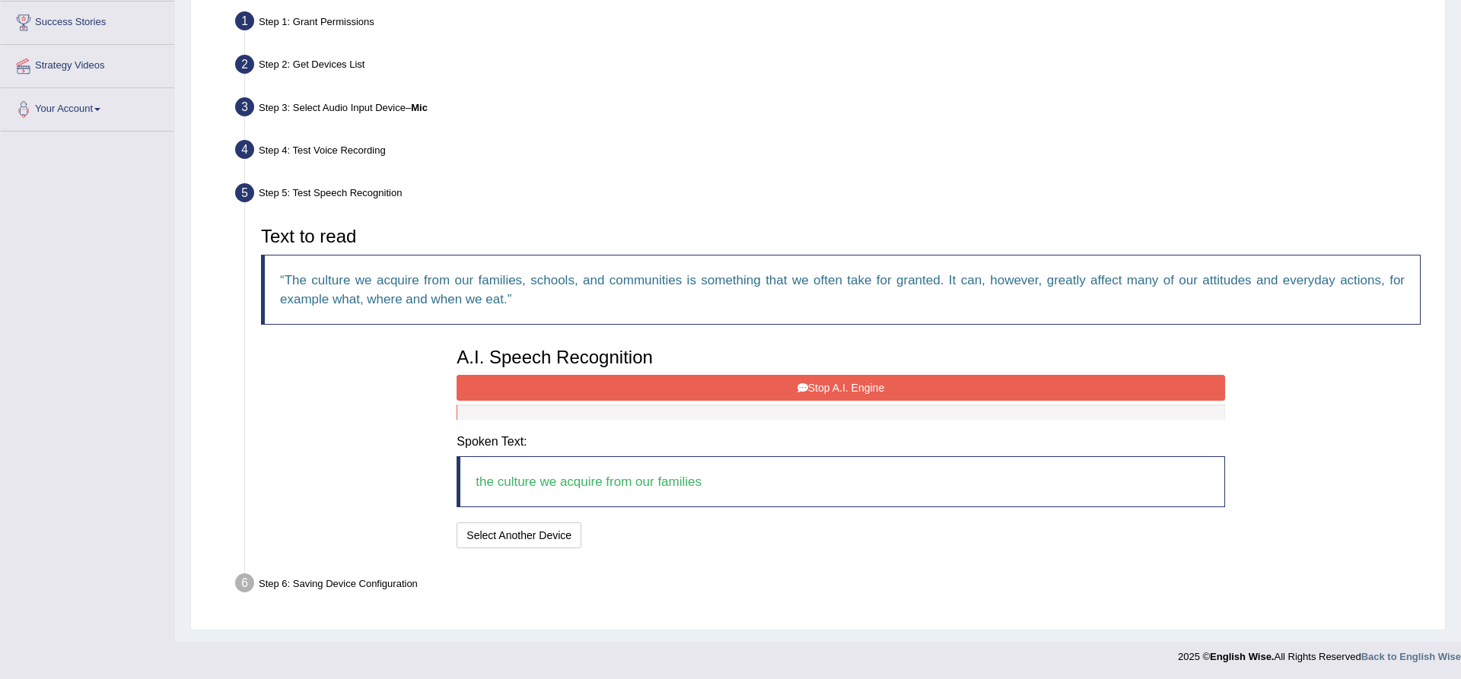
click at [872, 393] on button "Stop A.I. Engine" at bounding box center [840, 388] width 768 height 26
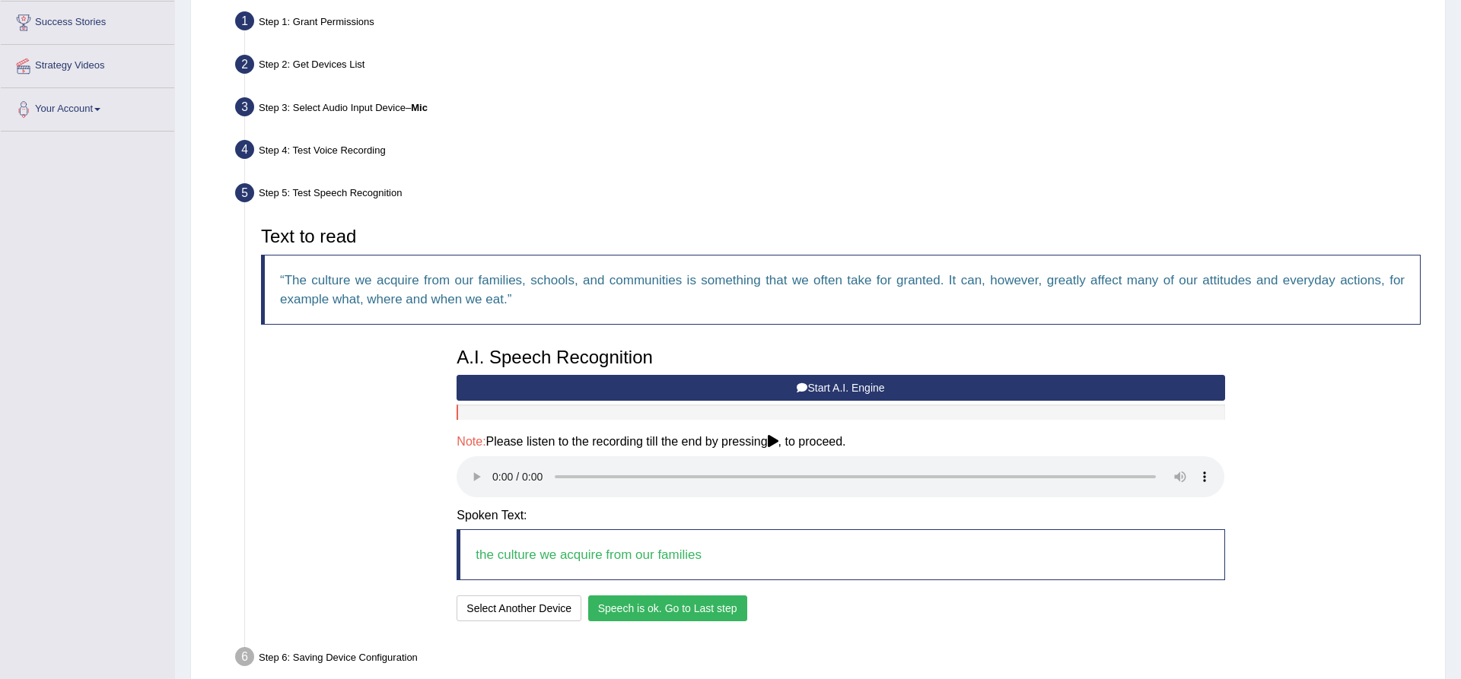
click at [687, 615] on button "Speech is ok. Go to Last step" at bounding box center [667, 609] width 159 height 26
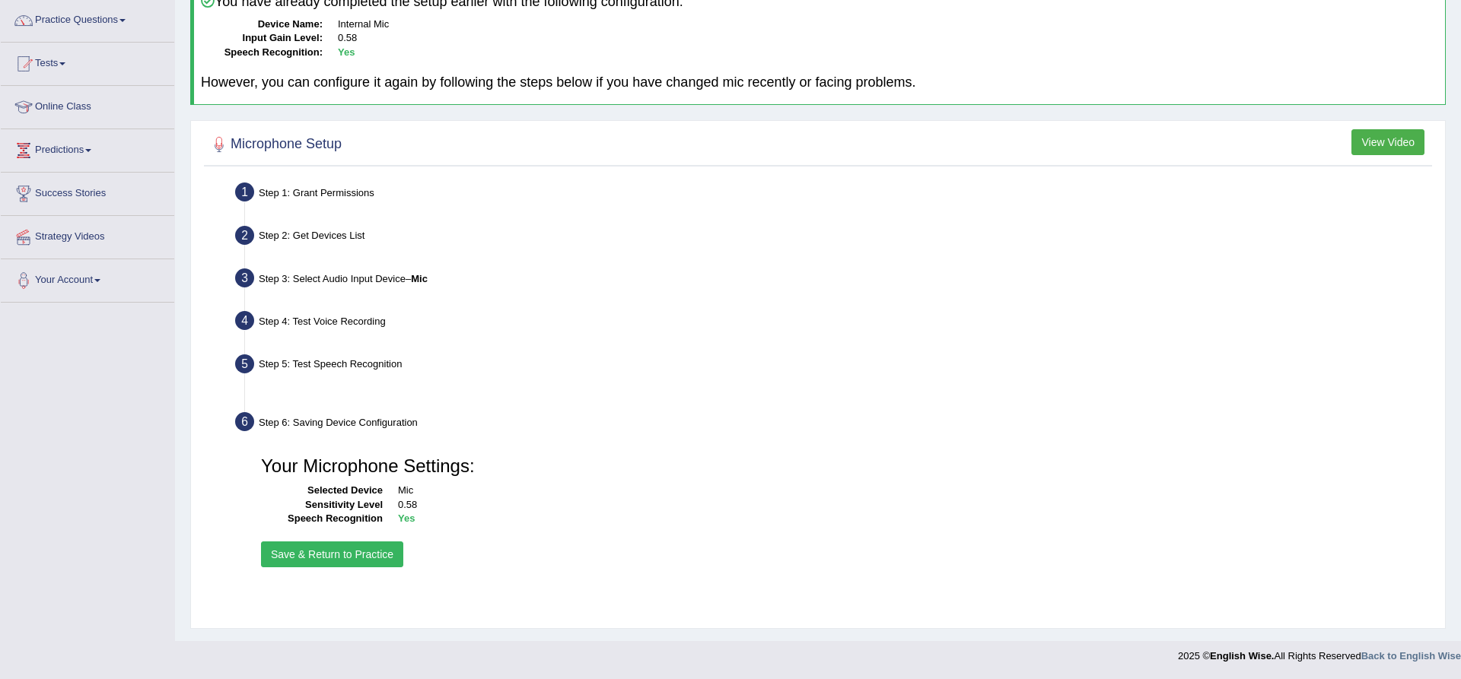
scroll to position [119, 0]
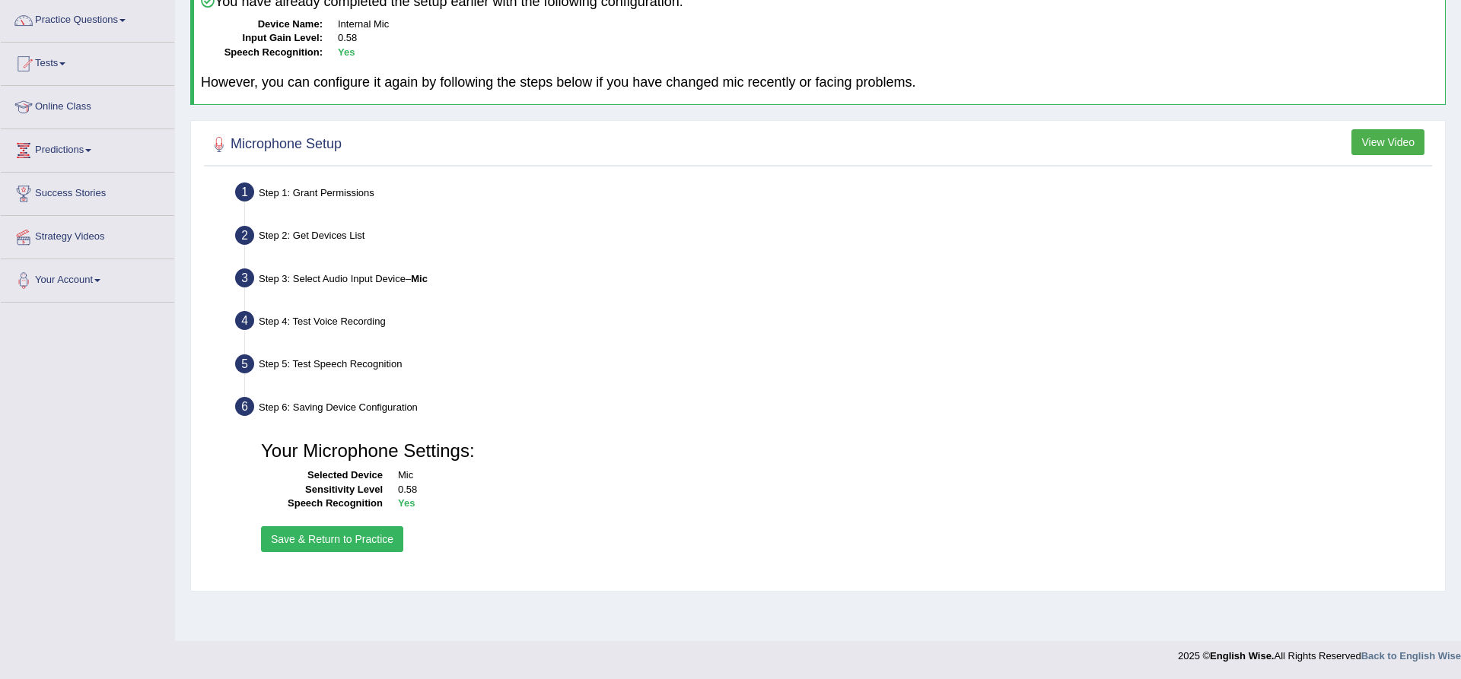
click at [350, 543] on button "Save & Return to Practice" at bounding box center [332, 539] width 142 height 26
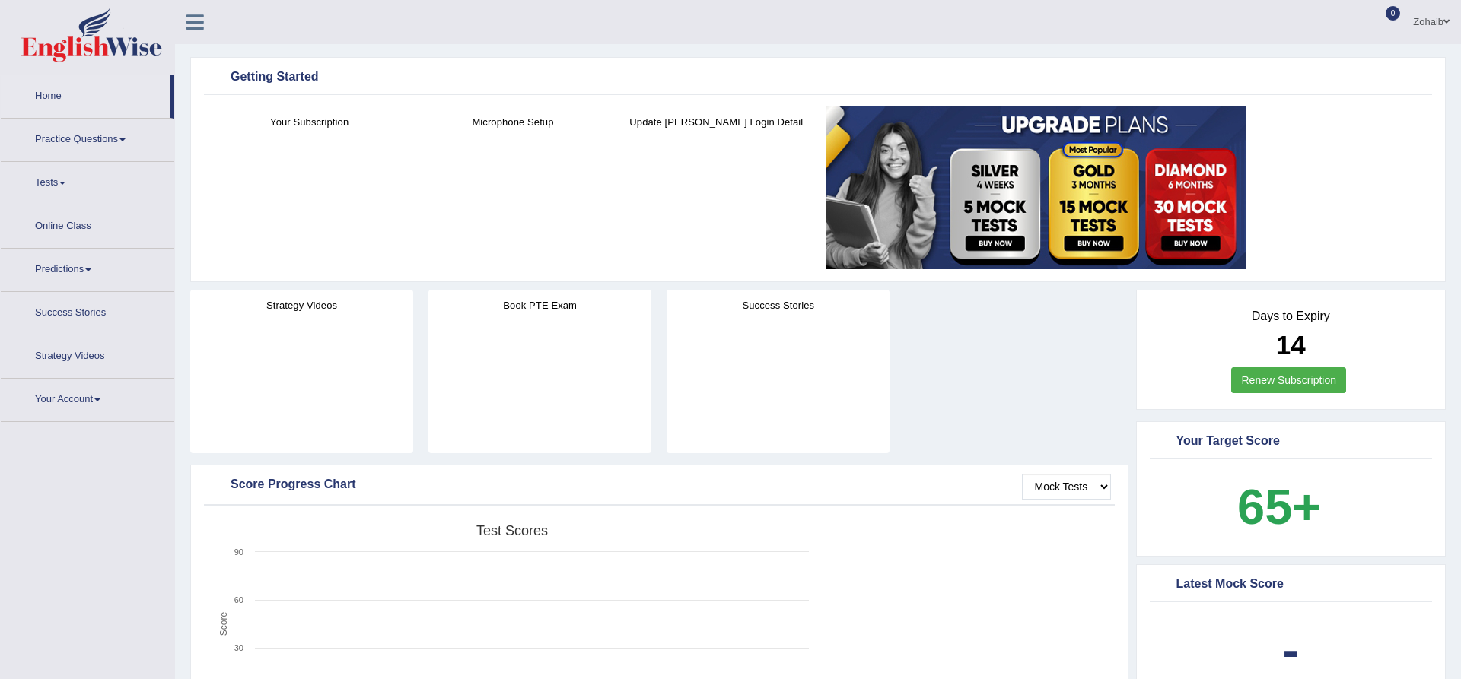
click at [74, 144] on link "Practice Questions" at bounding box center [87, 138] width 173 height 38
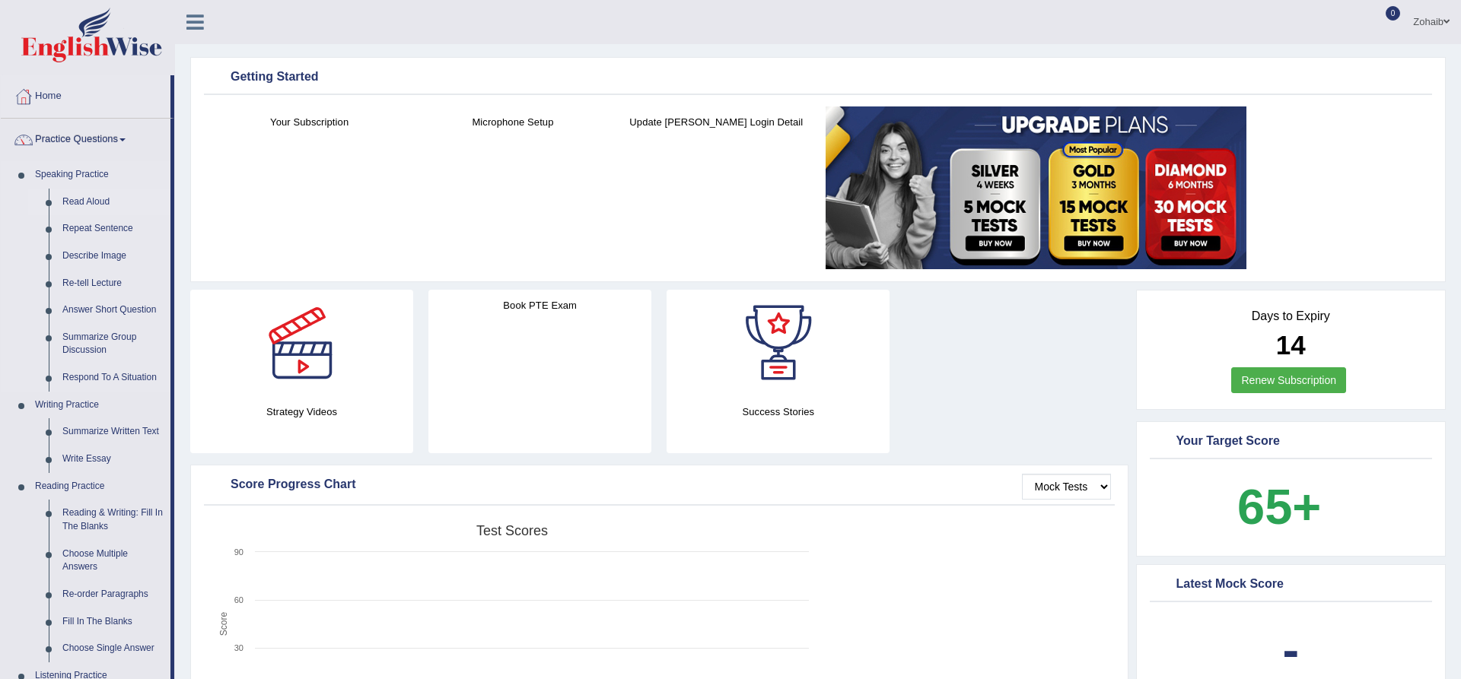
click at [78, 201] on link "Read Aloud" at bounding box center [113, 202] width 115 height 27
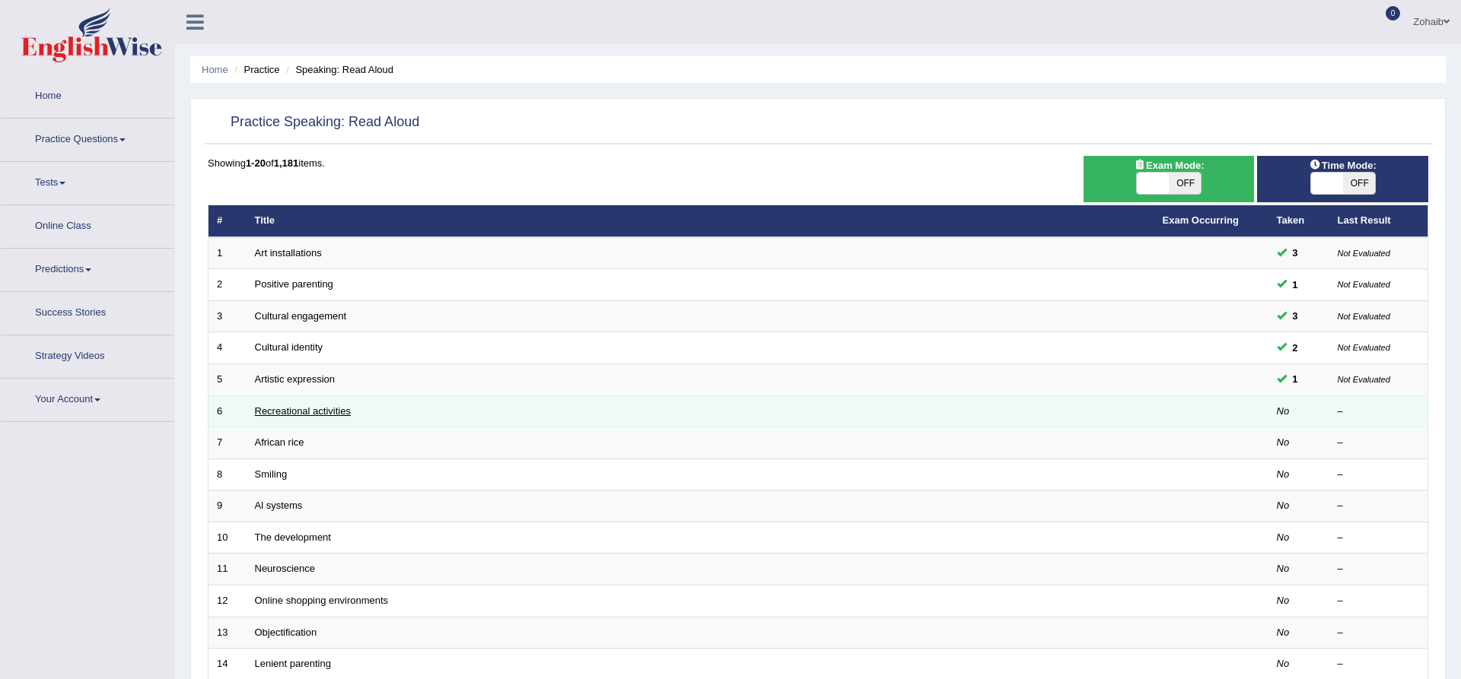
click at [276, 410] on link "Recreational activities" at bounding box center [303, 410] width 96 height 11
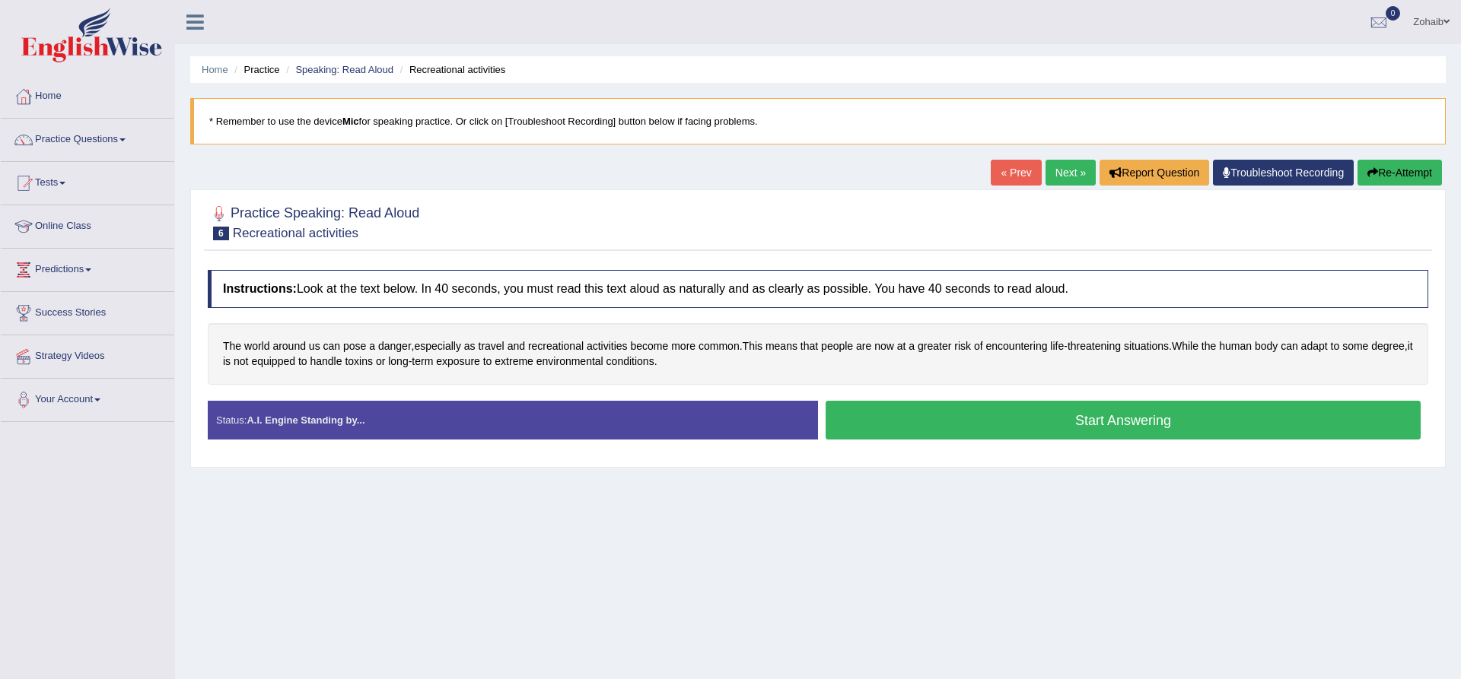
click at [1089, 426] on button "Start Answering" at bounding box center [1122, 420] width 595 height 39
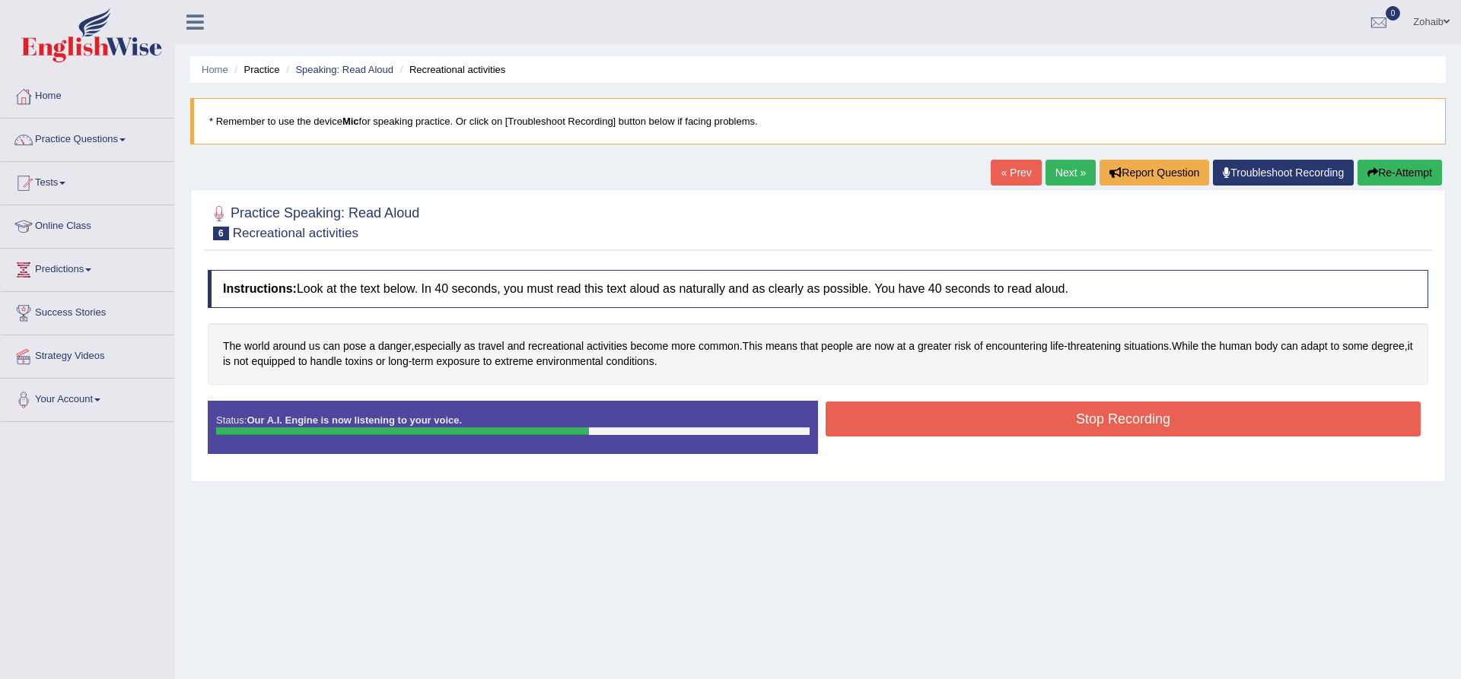
click at [1089, 426] on button "Stop Recording" at bounding box center [1122, 419] width 595 height 35
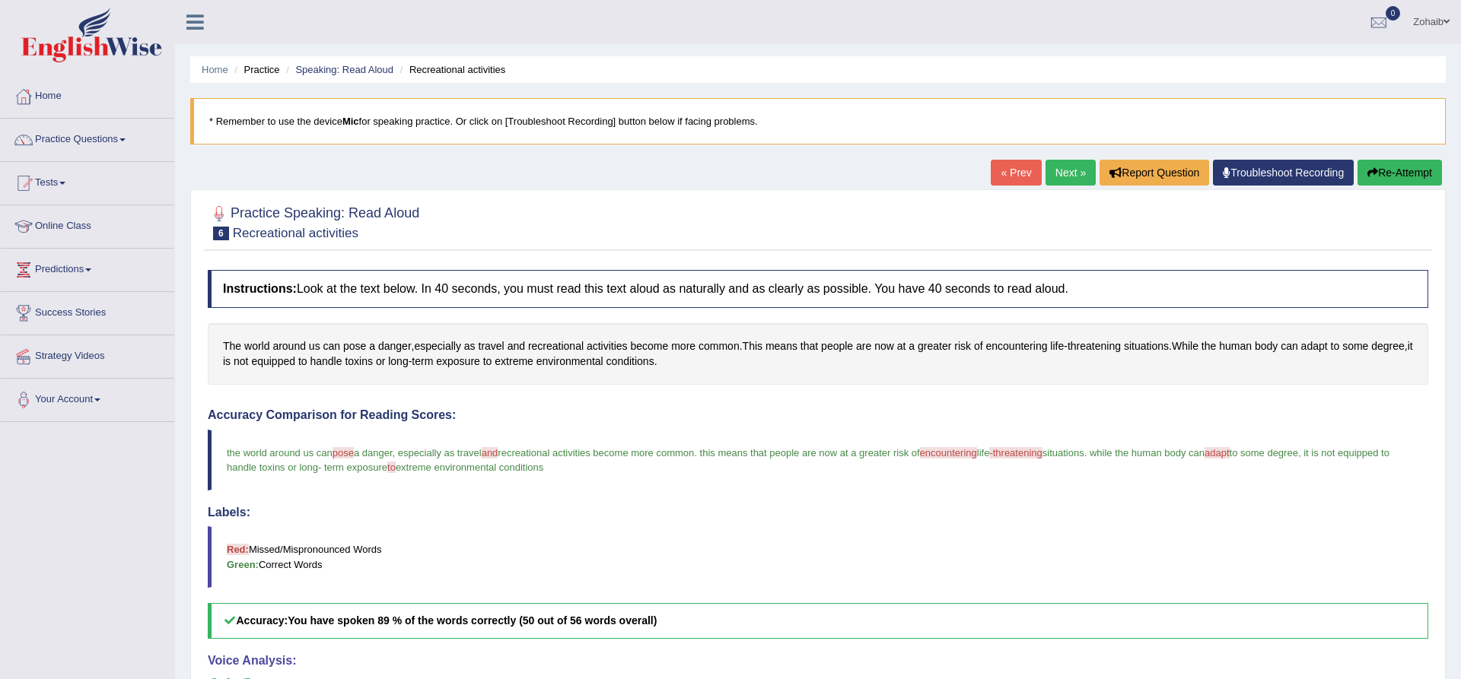
click at [1233, 171] on link "Troubleshoot Recording" at bounding box center [1283, 173] width 141 height 26
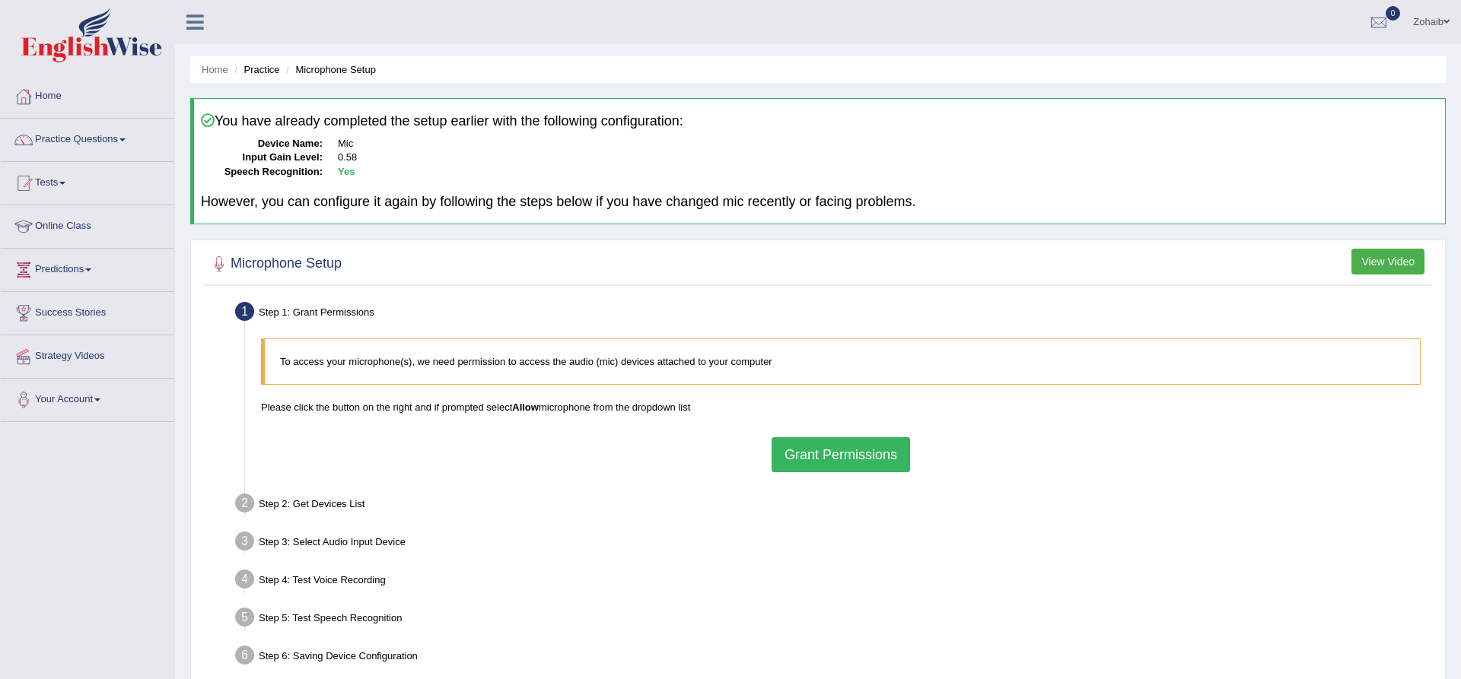
click at [1075, 558] on div "Step 3: Select Audio Input Device –" at bounding box center [833, 543] width 1210 height 33
click at [1080, 452] on div "To access your microphone(s), we need permission to access the audio (mic) devi…" at bounding box center [840, 405] width 1175 height 148
click at [1053, 587] on div "Step 4: Test Voice Recording" at bounding box center [833, 581] width 1210 height 33
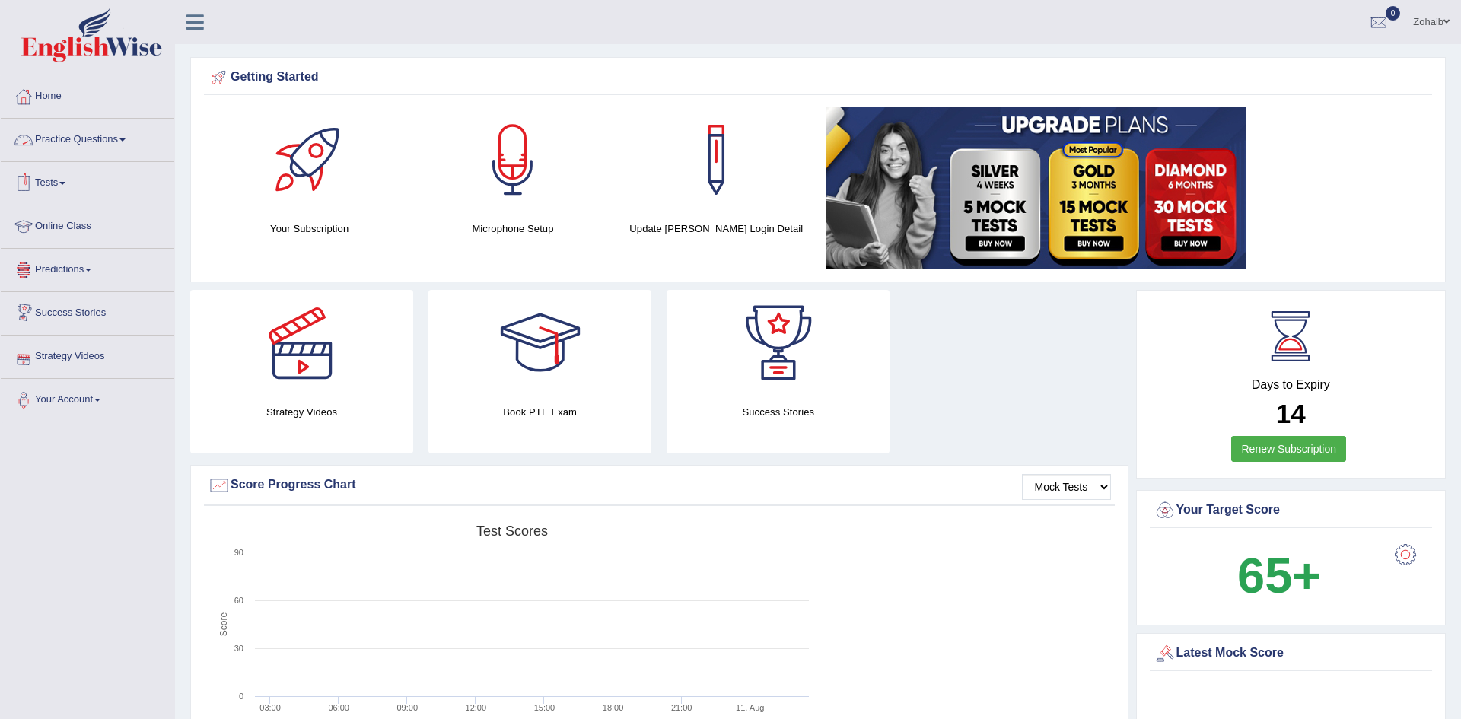
click at [71, 142] on link "Practice Questions" at bounding box center [87, 138] width 173 height 38
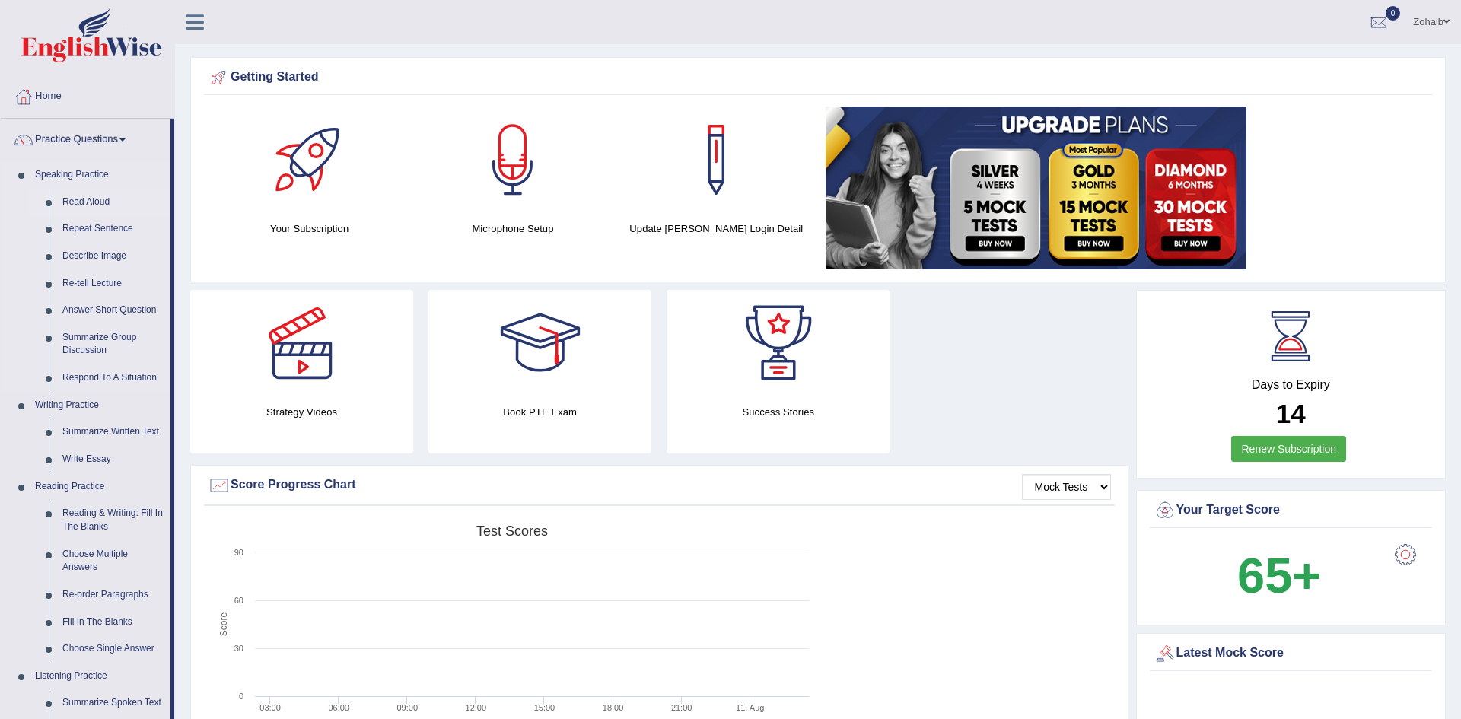
click at [91, 202] on link "Read Aloud" at bounding box center [113, 202] width 115 height 27
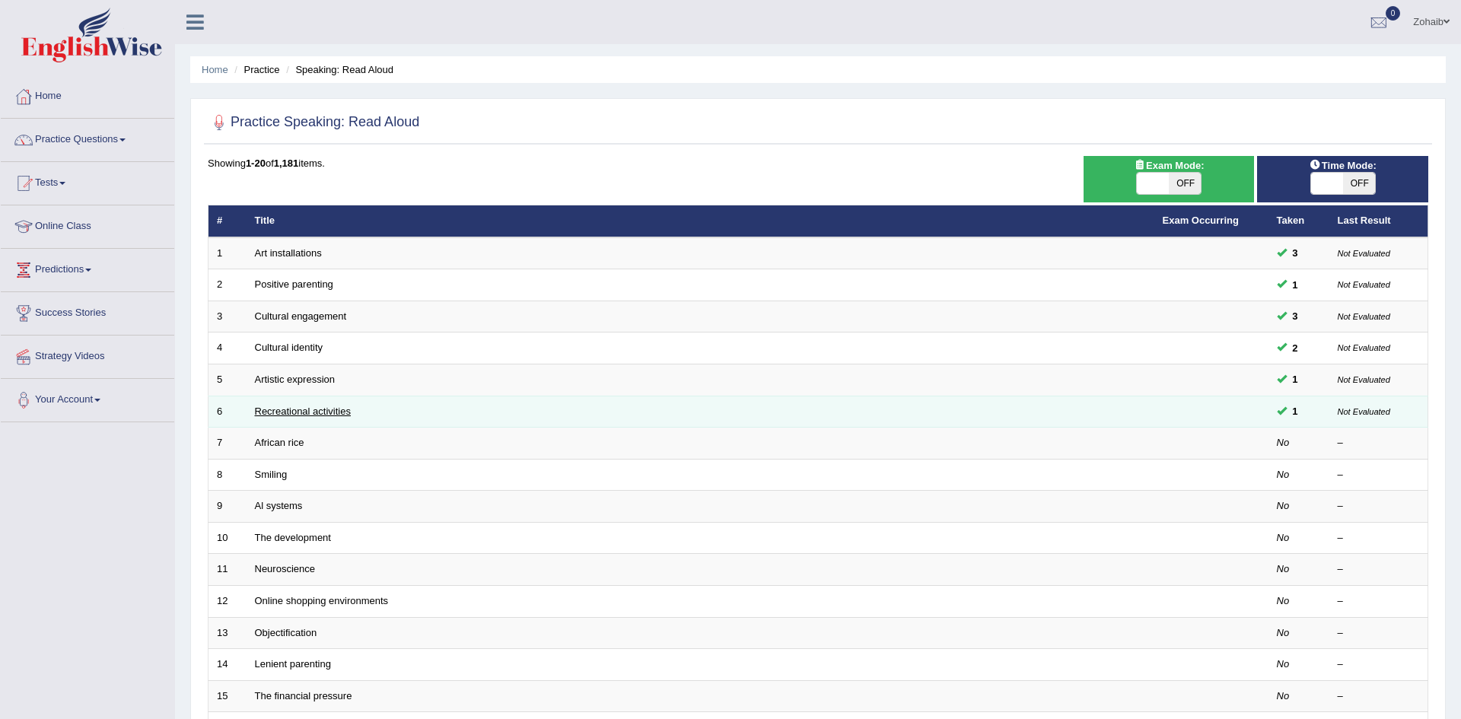
click at [304, 409] on link "Recreational activities" at bounding box center [303, 410] width 96 height 11
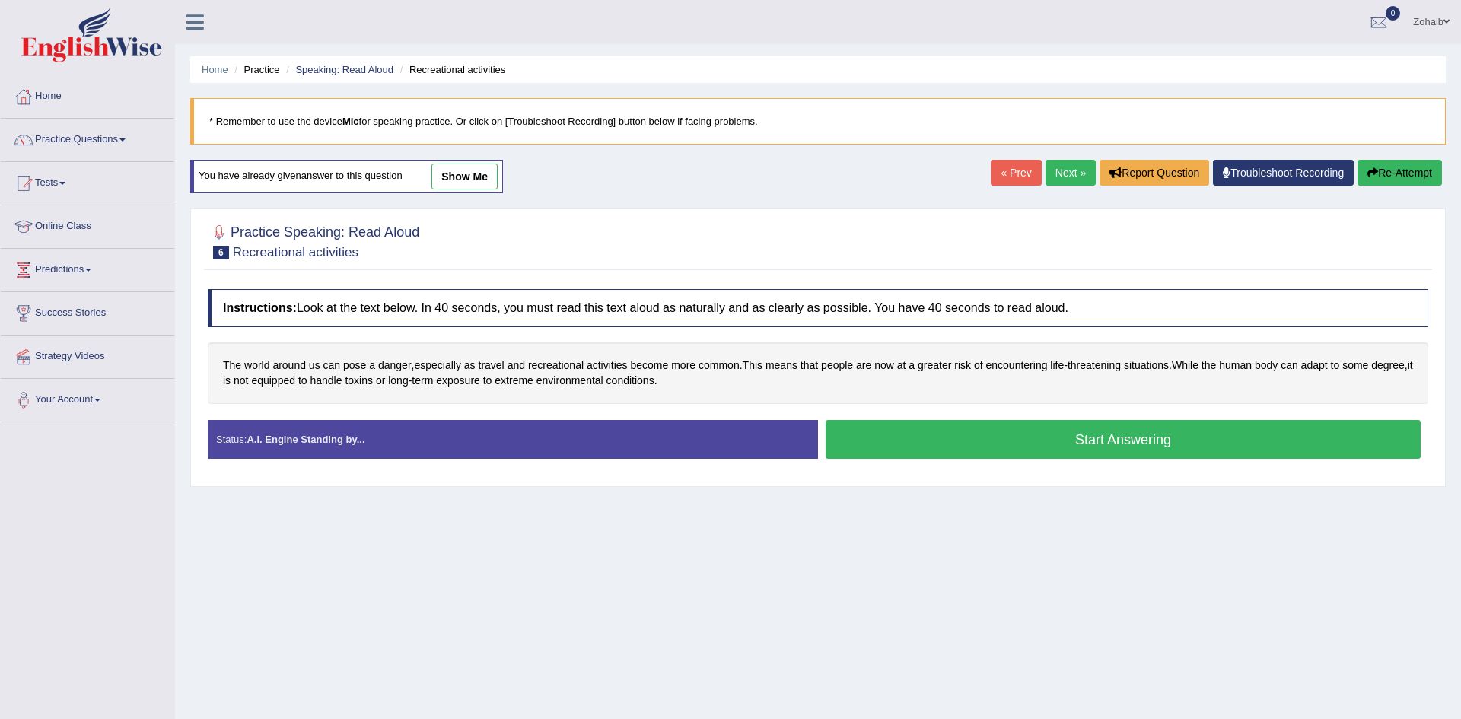
click at [967, 428] on button "Start Answering" at bounding box center [1122, 439] width 595 height 39
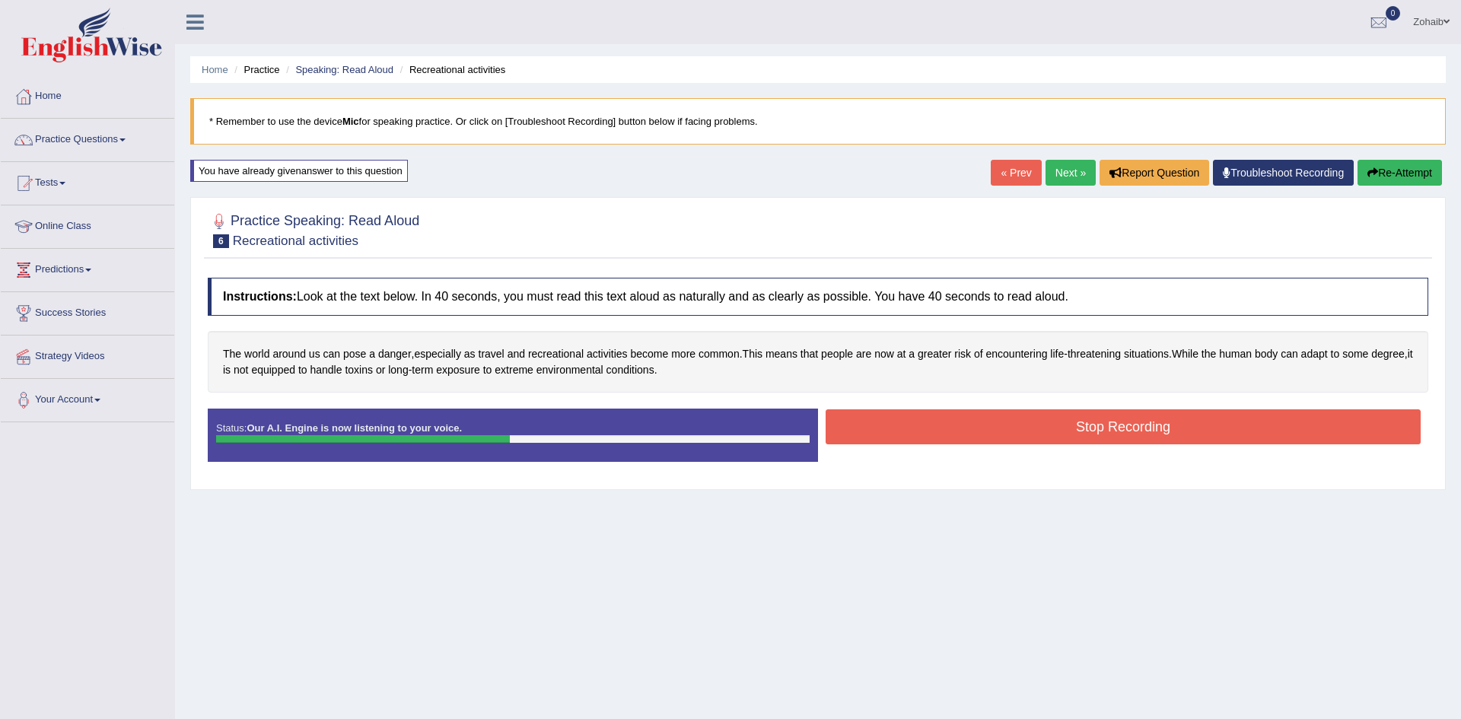
click at [967, 428] on button "Stop Recording" at bounding box center [1122, 426] width 595 height 35
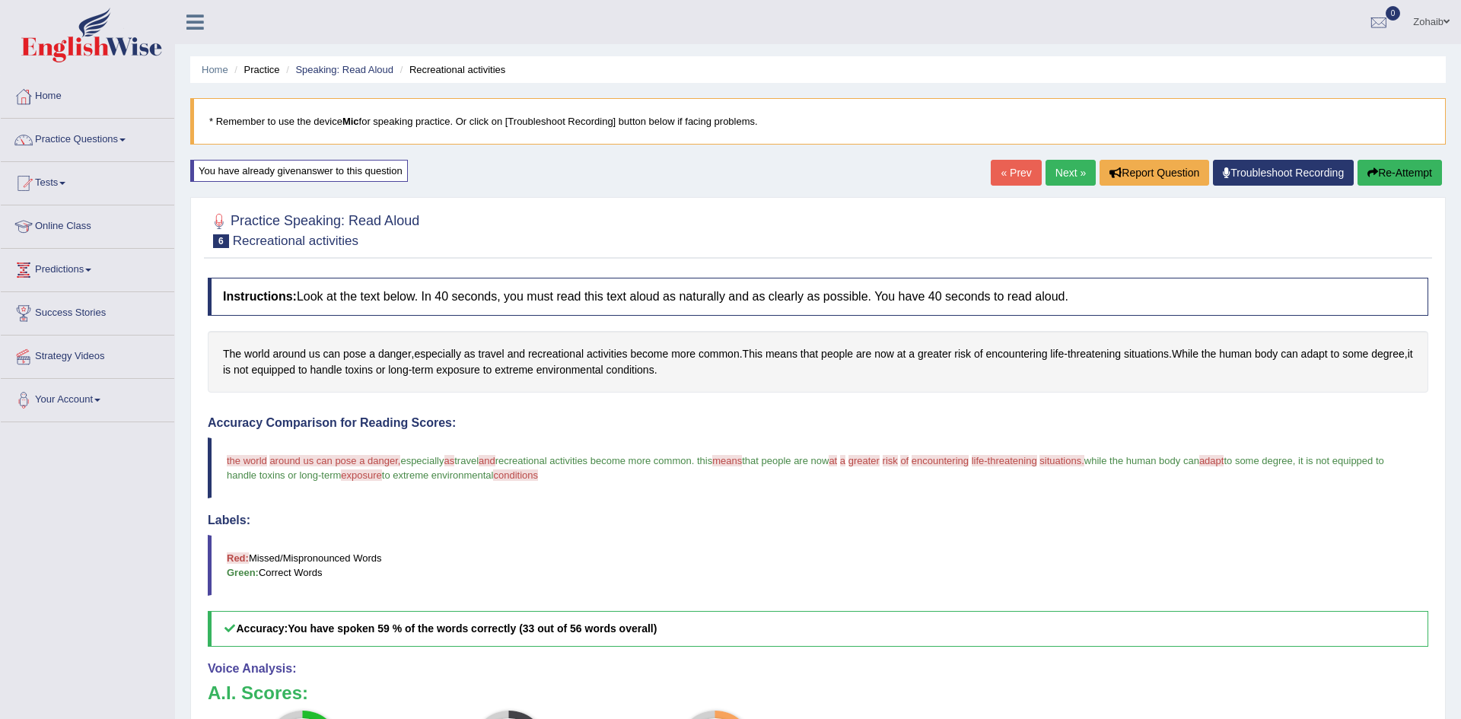
click at [1410, 181] on button "Re-Attempt" at bounding box center [1399, 173] width 84 height 26
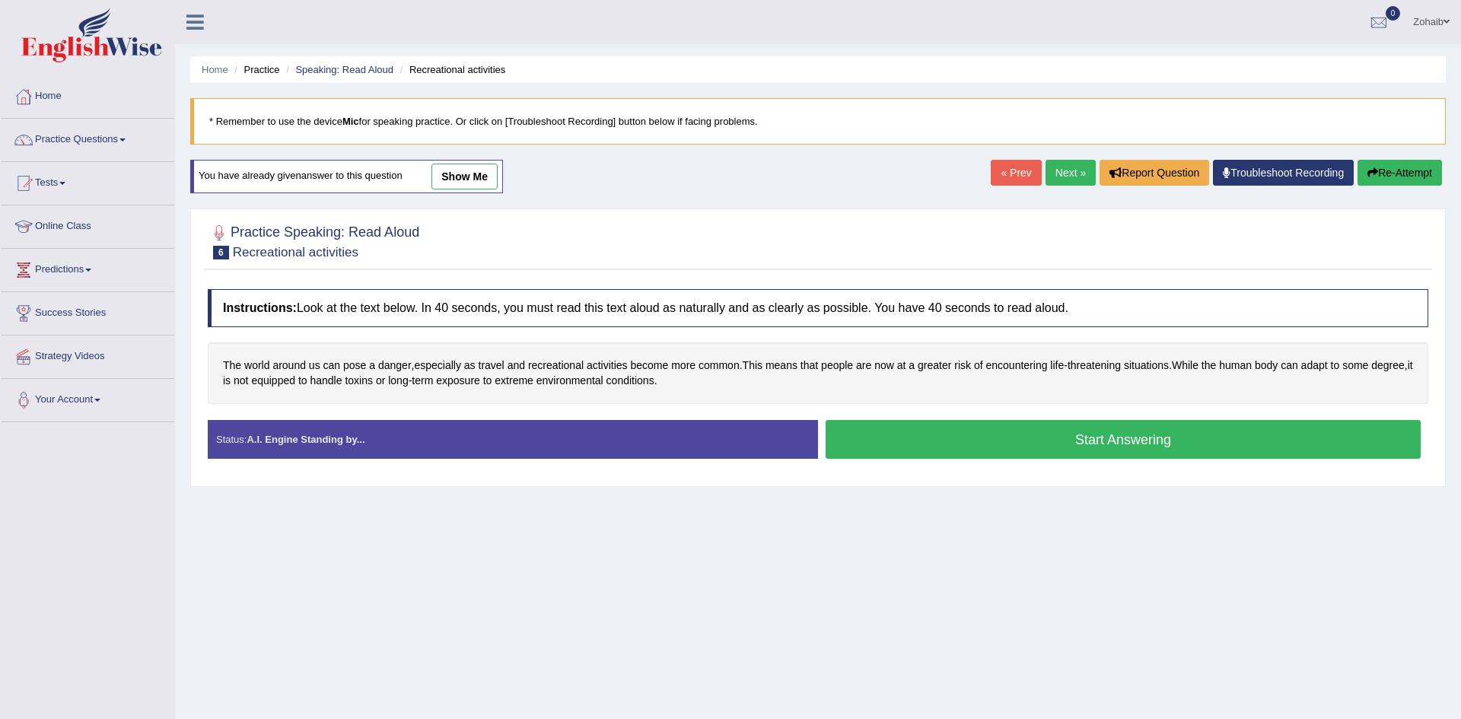
click at [1180, 437] on button "Start Answering" at bounding box center [1122, 439] width 595 height 39
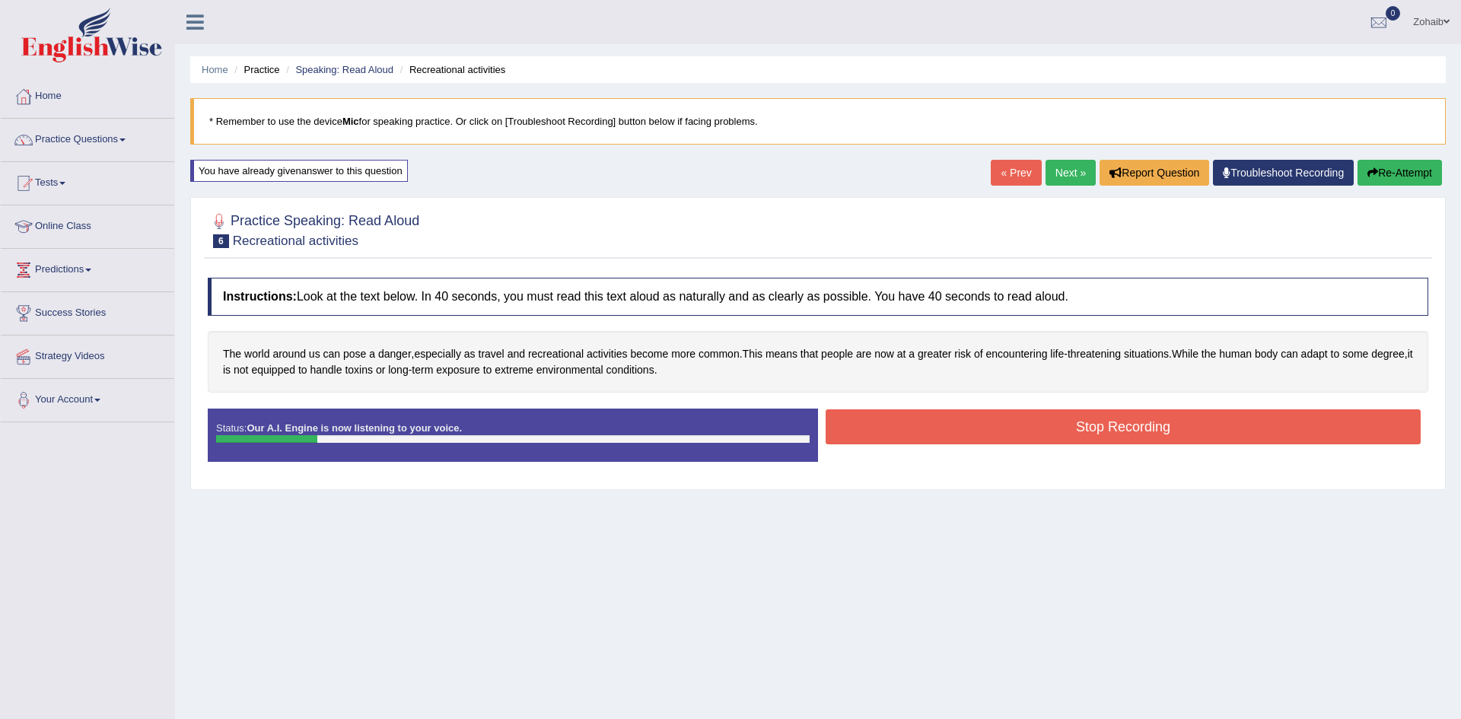
click at [1180, 437] on button "Stop Recording" at bounding box center [1122, 426] width 595 height 35
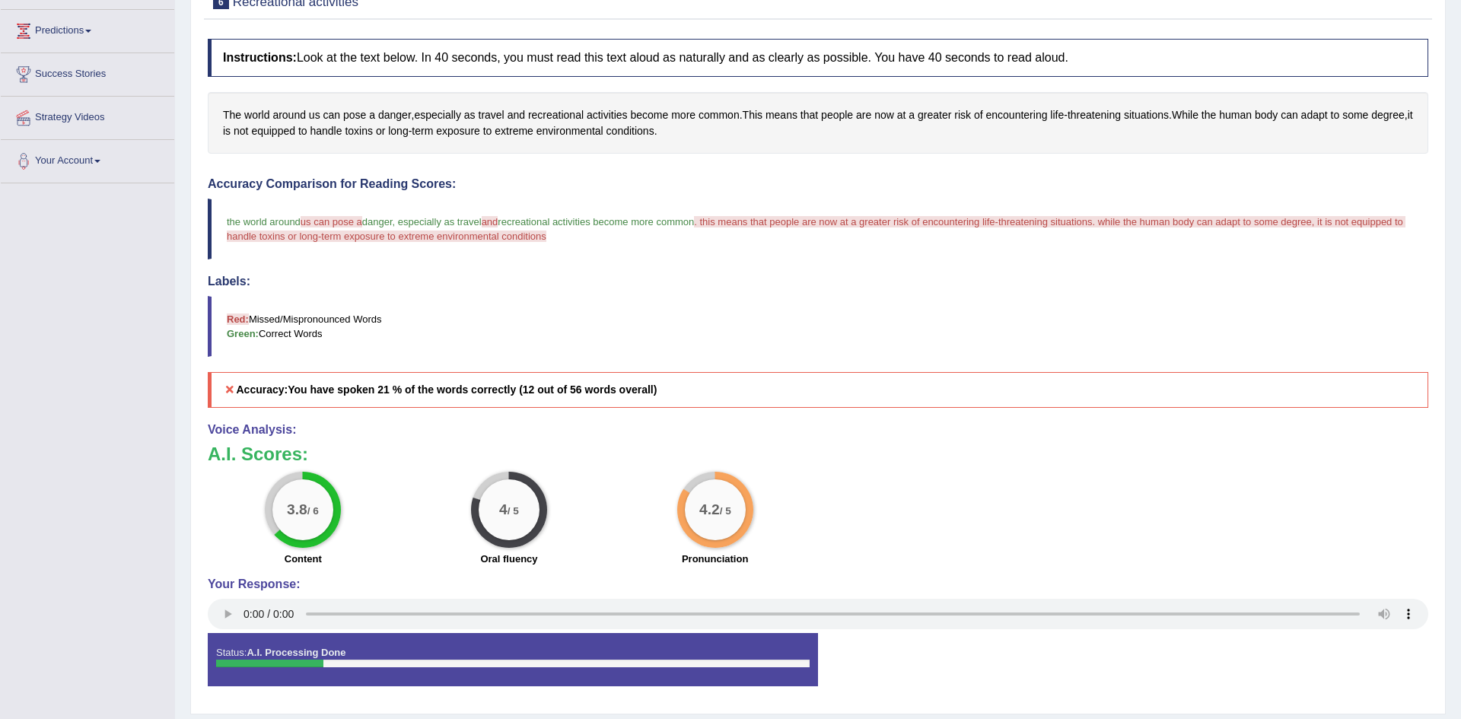
scroll to position [224, 0]
